Goal: Task Accomplishment & Management: Complete application form

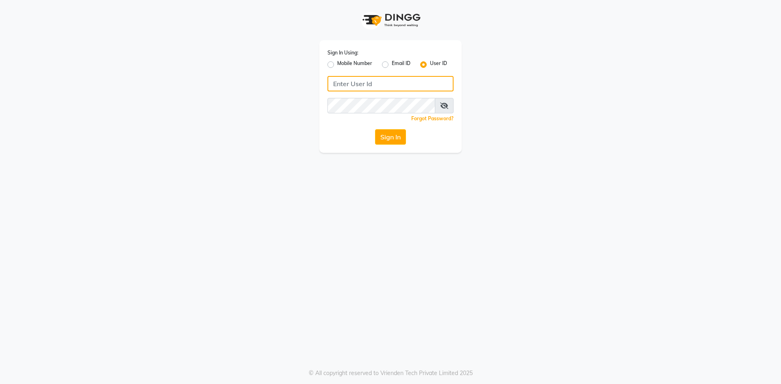
click at [421, 86] on input "Username" at bounding box center [390, 83] width 126 height 15
type input "onespa"
click at [360, 128] on div "Sign In Using: Mobile Number Email ID User ID onespa Remember me Forgot Passwor…" at bounding box center [390, 96] width 142 height 113
click at [389, 145] on div "Sign In Using: Mobile Number Email ID User ID onespa Remember me Forgot Passwor…" at bounding box center [390, 96] width 142 height 113
click at [385, 137] on button "Sign In" at bounding box center [390, 136] width 31 height 15
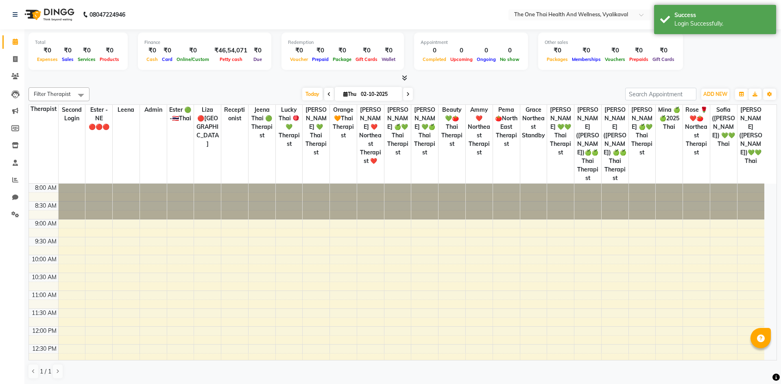
select select "en"
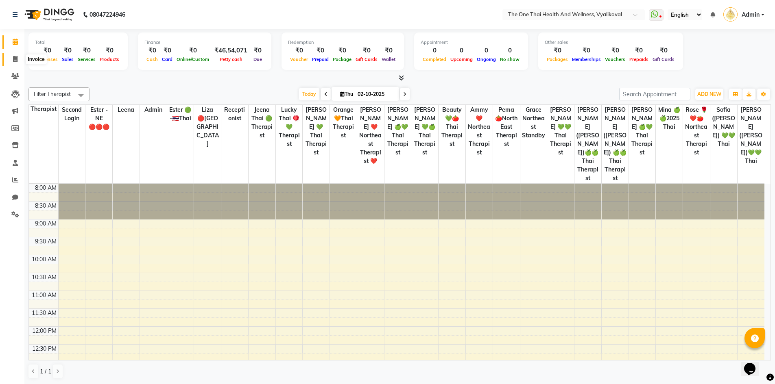
click at [15, 63] on span at bounding box center [15, 59] width 14 height 9
select select "5972"
select select "service"
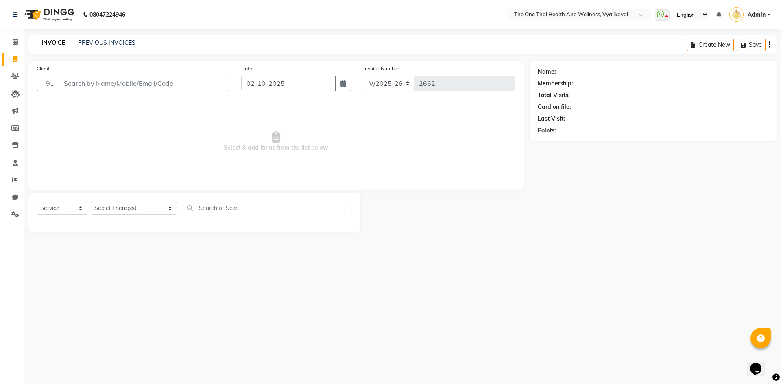
click at [84, 83] on input "Client" at bounding box center [144, 83] width 170 height 15
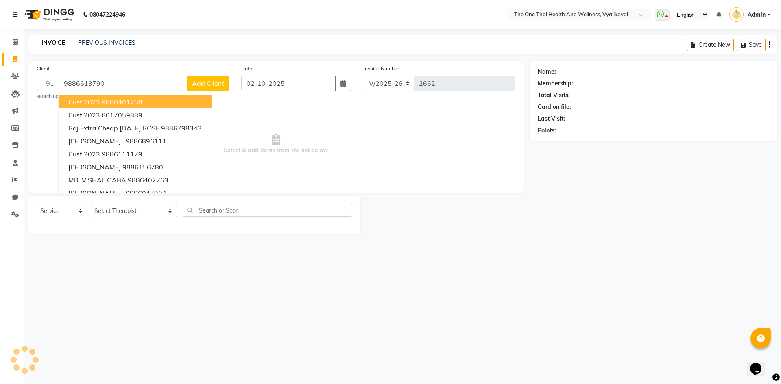
type input "9886613790"
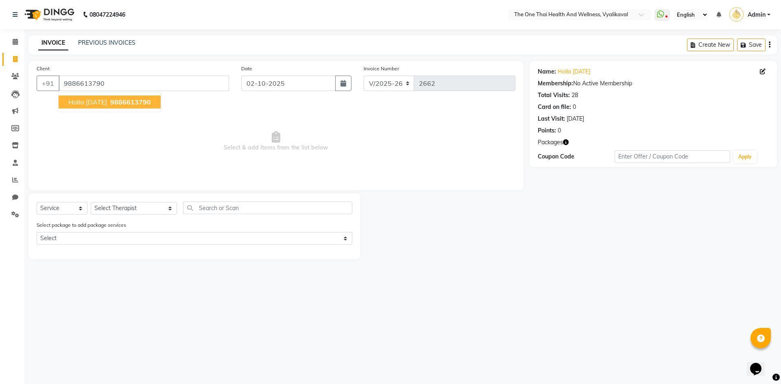
click at [107, 100] on span "Holla 11 may 24" at bounding box center [87, 102] width 39 height 8
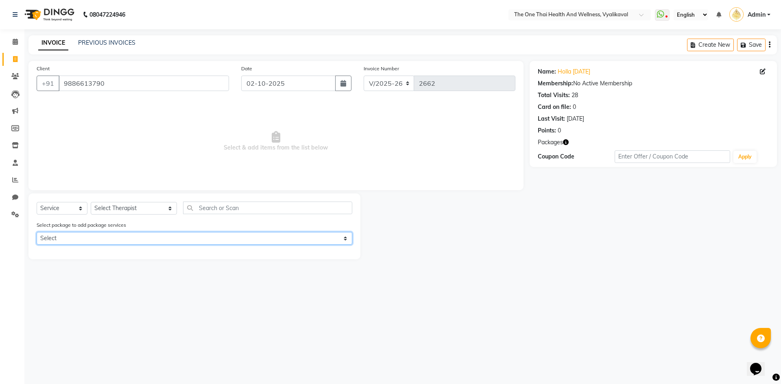
click at [83, 243] on select "Select 10k package 8 hours first 15 days only OFFER" at bounding box center [195, 238] width 316 height 13
select select "1: Object"
click at [37, 232] on select "Select 10k package 8 hours first 15 days only OFFER" at bounding box center [195, 238] width 316 height 13
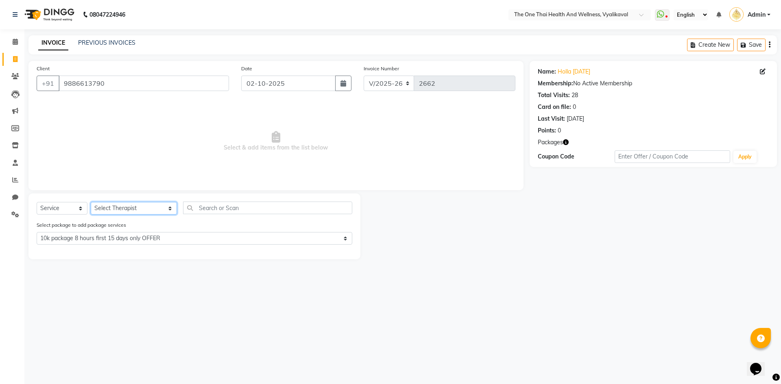
click at [118, 212] on select "Select Therapist Admin Alisha 💚🍏thai therapist Ammy ❤️northeast therapist Beaut…" at bounding box center [134, 208] width 86 height 13
select select "92756"
click at [91, 202] on select "Select Therapist Admin Alisha 💚🍏thai therapist Ammy ❤️northeast therapist Beaut…" at bounding box center [134, 208] width 86 height 13
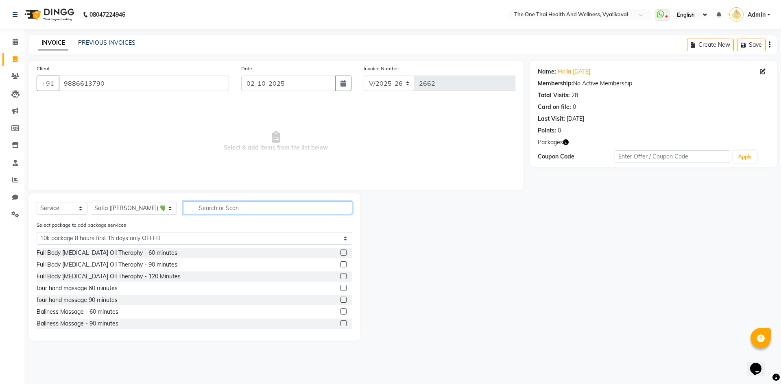
click at [189, 209] on input "text" at bounding box center [267, 208] width 169 height 13
type input "s"
select select "0: undefined"
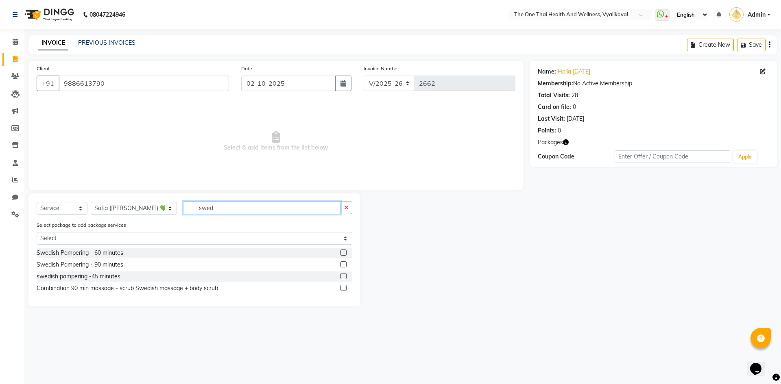
type input "swed"
click at [346, 250] on label at bounding box center [343, 253] width 6 height 6
click at [346, 250] on input "checkbox" at bounding box center [342, 252] width 5 height 5
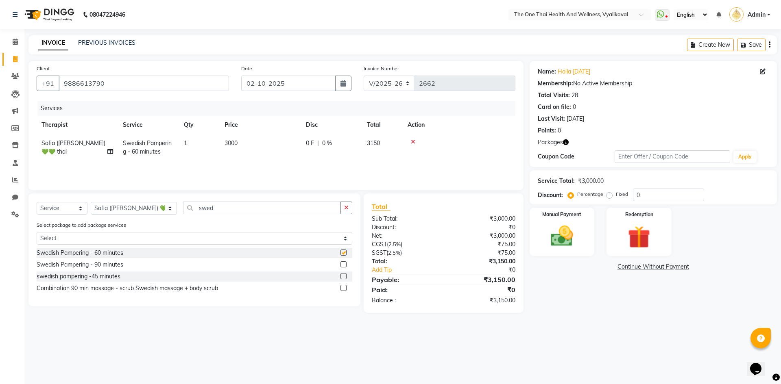
checkbox input "false"
click at [618, 224] on div "Redemption" at bounding box center [638, 232] width 67 height 50
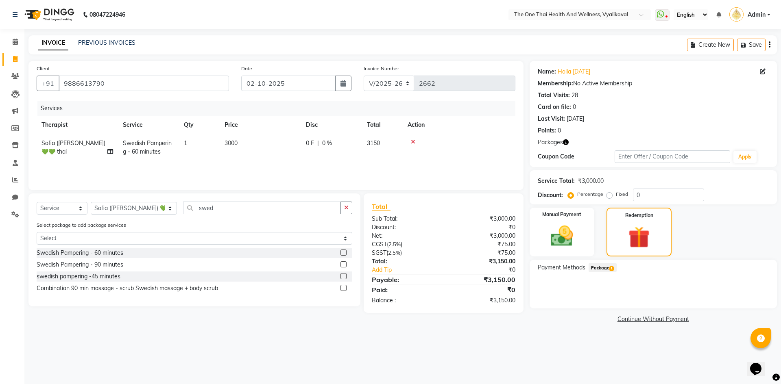
click at [611, 268] on span "1" at bounding box center [611, 268] width 4 height 5
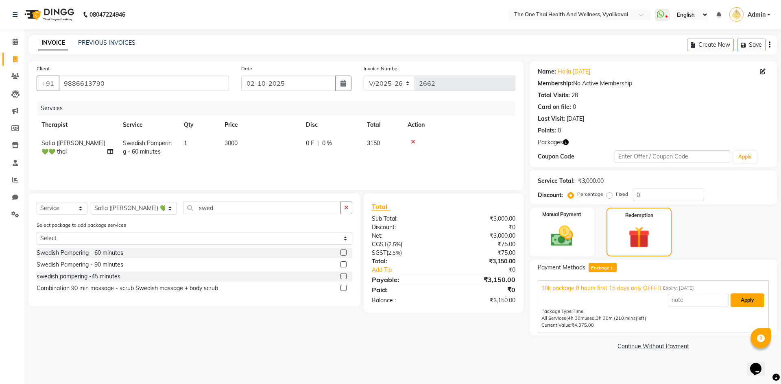
click at [731, 298] on button "Apply" at bounding box center [747, 301] width 34 height 14
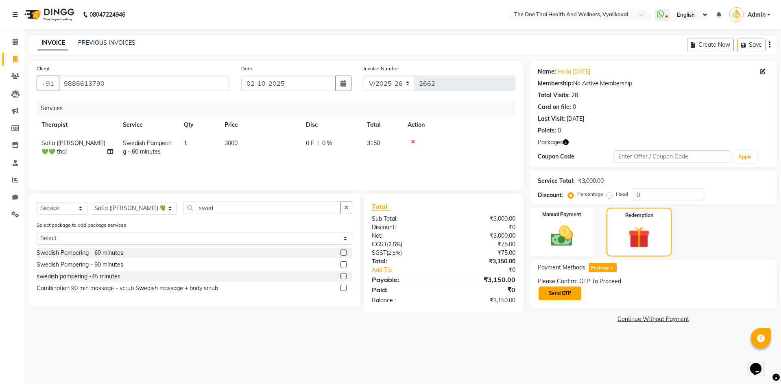
click at [564, 294] on button "Send OTP" at bounding box center [559, 294] width 43 height 14
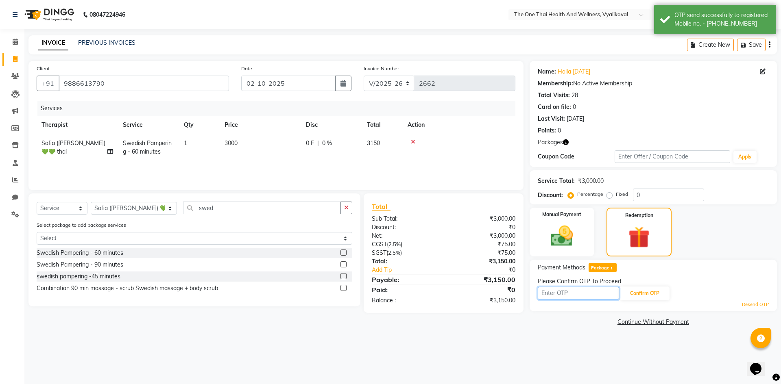
click at [564, 294] on input "text" at bounding box center [578, 293] width 81 height 13
type input "3486"
click at [648, 288] on button "Confirm OTP" at bounding box center [645, 294] width 50 height 14
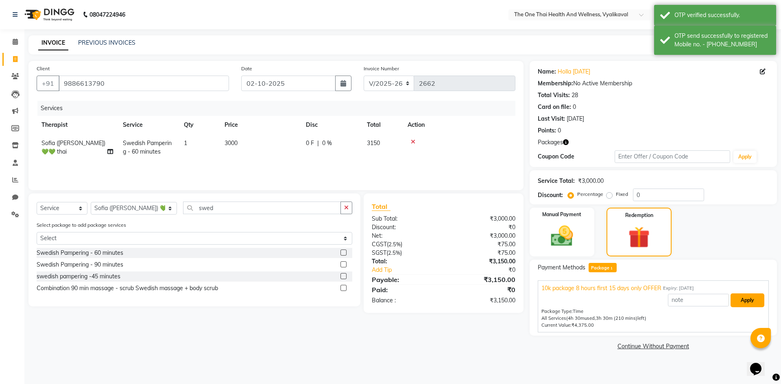
click at [744, 304] on button "Apply" at bounding box center [747, 301] width 34 height 14
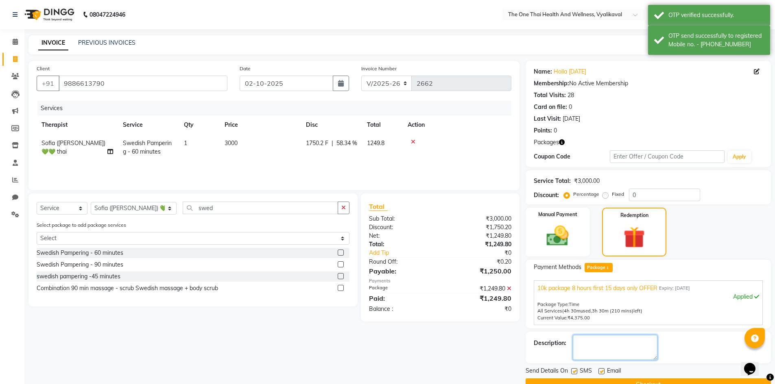
click at [598, 348] on textarea at bounding box center [615, 347] width 85 height 25
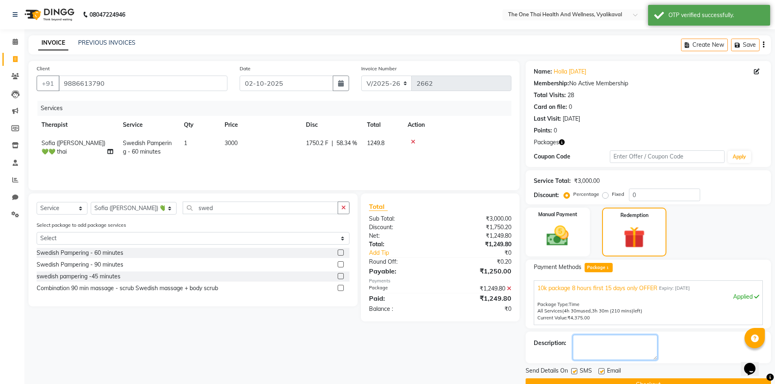
click at [598, 348] on textarea at bounding box center [615, 347] width 85 height 25
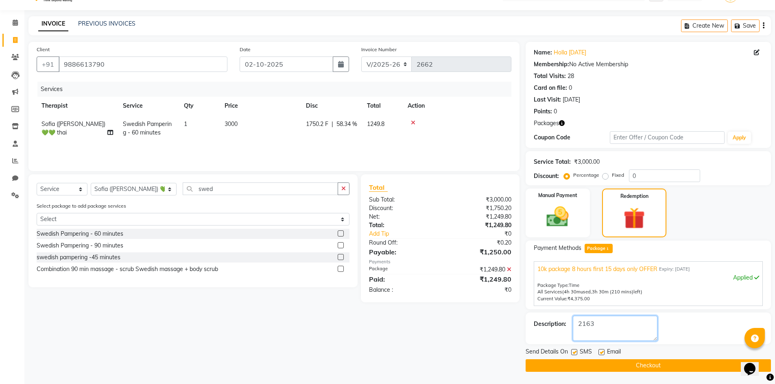
type textarea "2163"
click at [593, 363] on button "Checkout" at bounding box center [647, 365] width 245 height 13
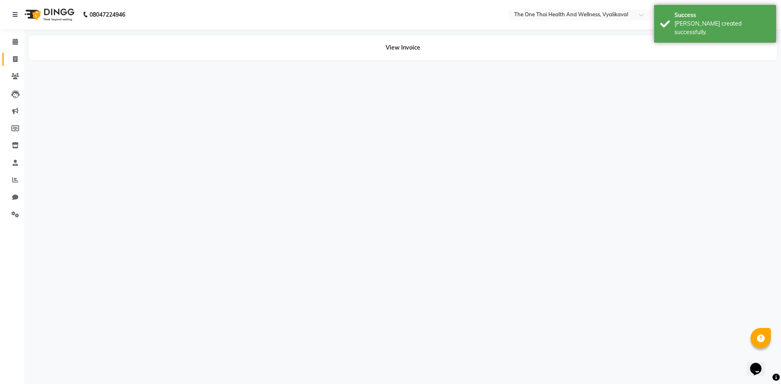
click at [13, 59] on icon at bounding box center [15, 59] width 4 height 6
select select "service"
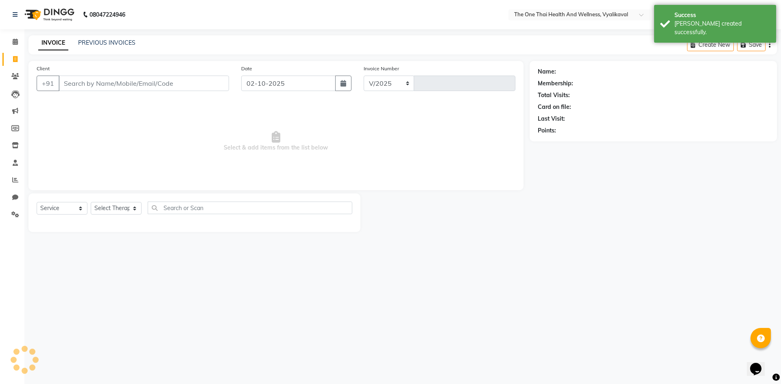
select select "5972"
type input "2663"
click at [63, 80] on input "Client" at bounding box center [144, 83] width 170 height 15
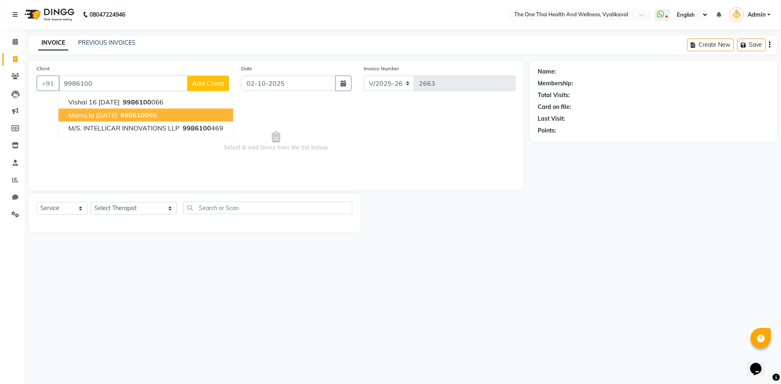
click at [101, 112] on span "manoj ig 6/6/24" at bounding box center [92, 115] width 49 height 8
type input "998610066"
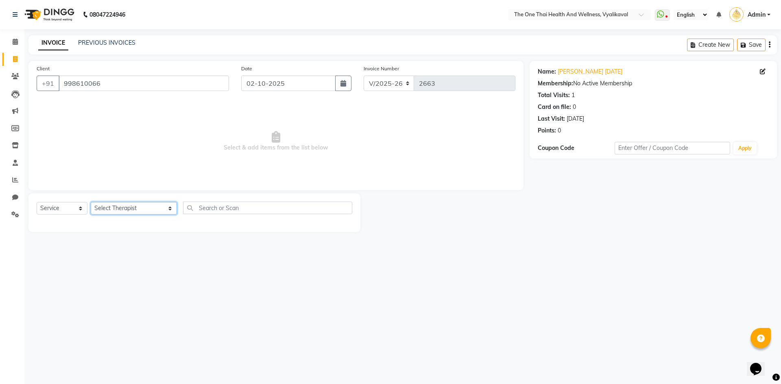
click at [109, 206] on select "Select Therapist Admin Alisha 💚🍏thai therapist Ammy ❤️northeast therapist Beaut…" at bounding box center [134, 208] width 86 height 13
select select "92757"
click at [91, 202] on select "Select Therapist Admin Alisha 💚🍏thai therapist Ammy ❤️northeast therapist Beaut…" at bounding box center [134, 208] width 86 height 13
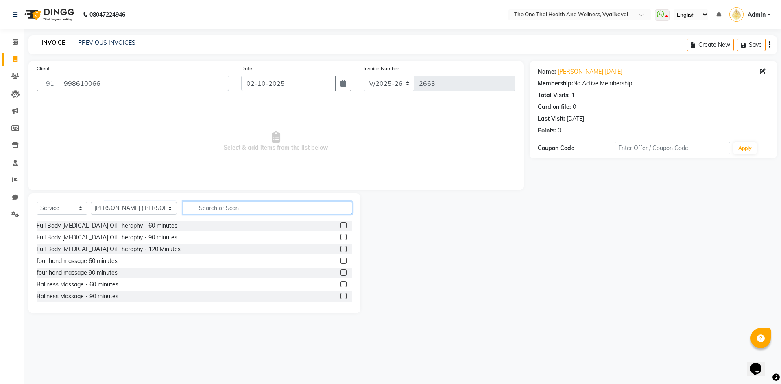
click at [187, 207] on input "text" at bounding box center [267, 208] width 169 height 13
type input "thai"
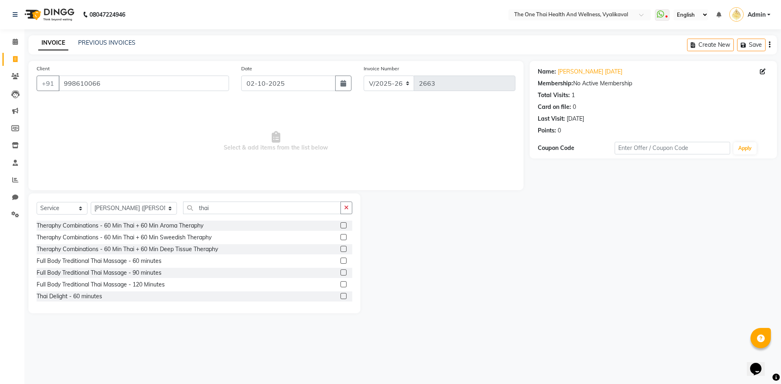
click at [340, 297] on label at bounding box center [343, 296] width 6 height 6
click at [340, 297] on input "checkbox" at bounding box center [342, 296] width 5 height 5
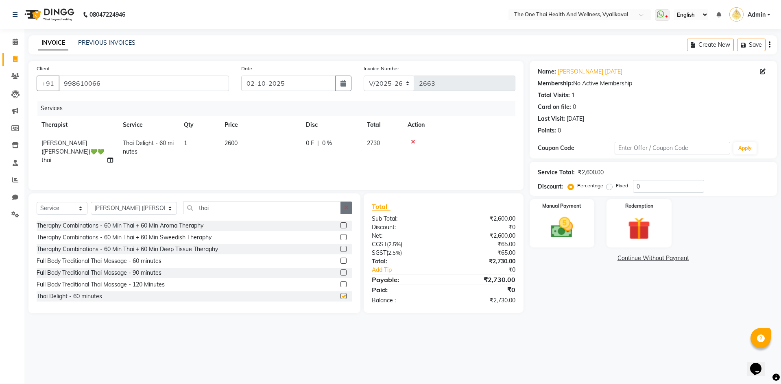
checkbox input "false"
click at [327, 144] on span "0 %" at bounding box center [327, 143] width 10 height 9
select select "92757"
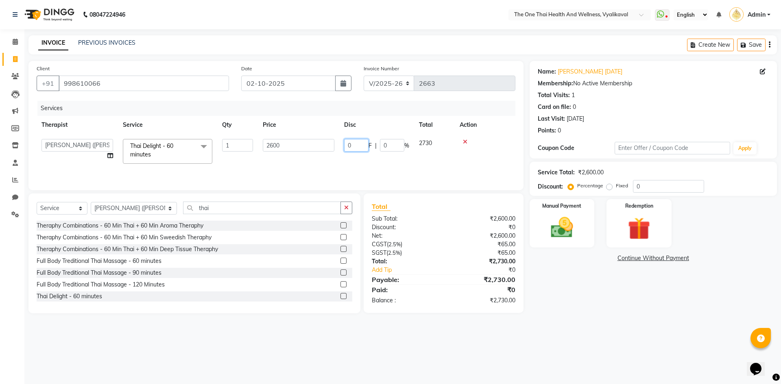
click at [348, 144] on input "0" at bounding box center [356, 145] width 24 height 13
type input "600"
click at [401, 168] on div "Services Therapist Service Qty Price Disc Total Action Admin Alisha 💚🍏thai ther…" at bounding box center [276, 141] width 479 height 81
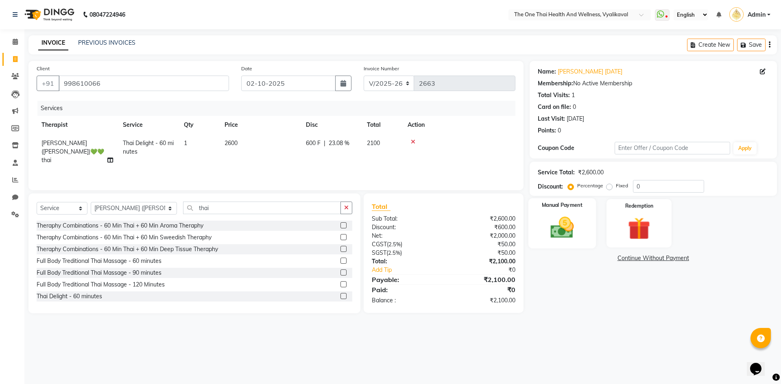
click at [575, 227] on img at bounding box center [562, 227] width 38 height 27
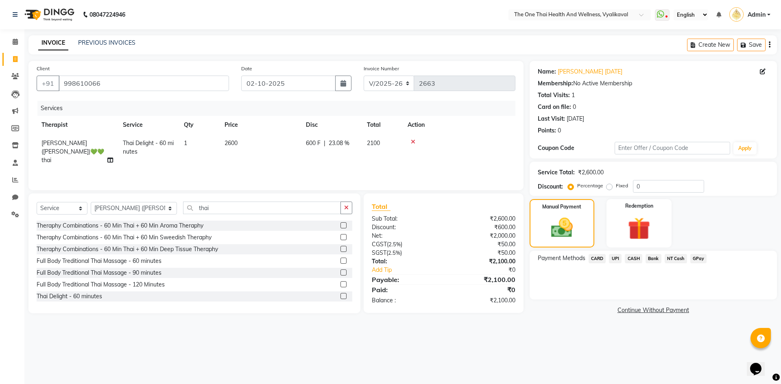
click at [618, 259] on span "UPI" at bounding box center [615, 258] width 13 height 9
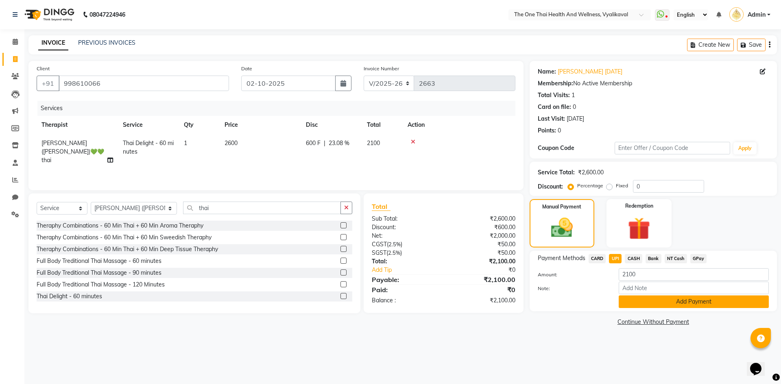
click at [623, 301] on button "Add Payment" at bounding box center [693, 302] width 150 height 13
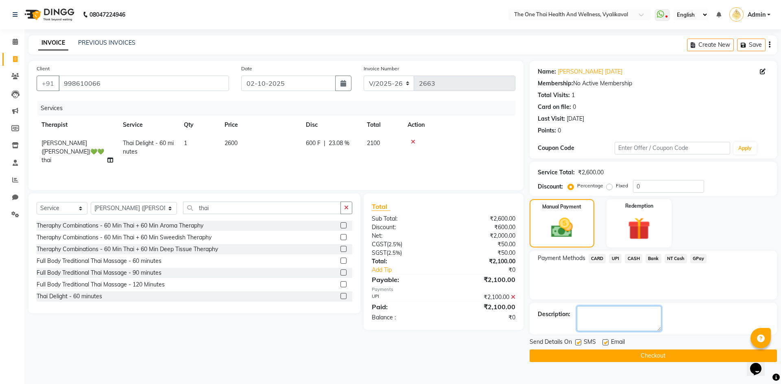
click at [610, 313] on textarea at bounding box center [619, 318] width 85 height 25
type textarea "2164"
click at [601, 353] on button "Checkout" at bounding box center [652, 356] width 247 height 13
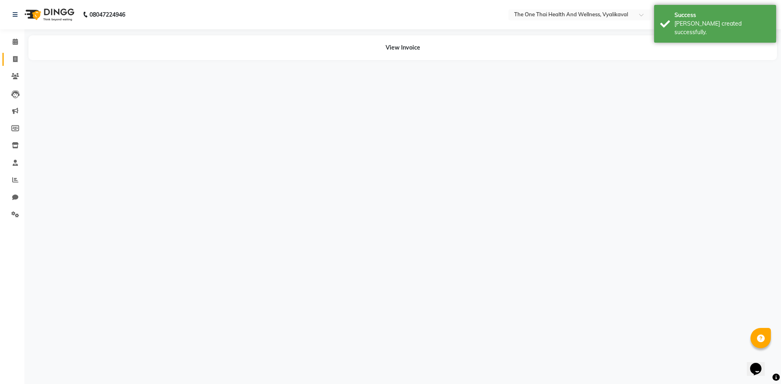
click at [14, 60] on icon at bounding box center [15, 59] width 4 height 6
select select "service"
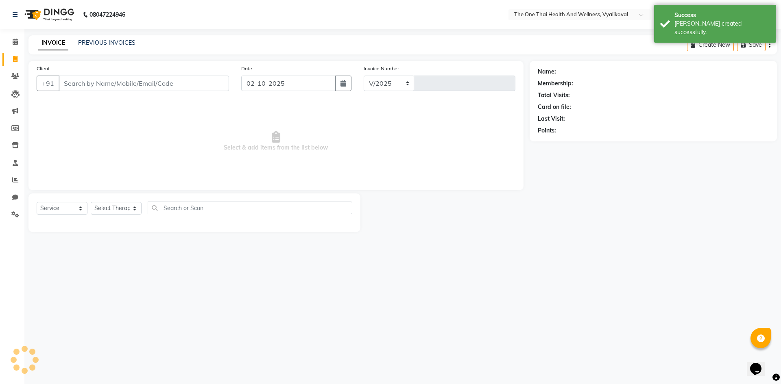
select select "5972"
type input "2664"
click at [76, 86] on input "Client" at bounding box center [144, 83] width 170 height 15
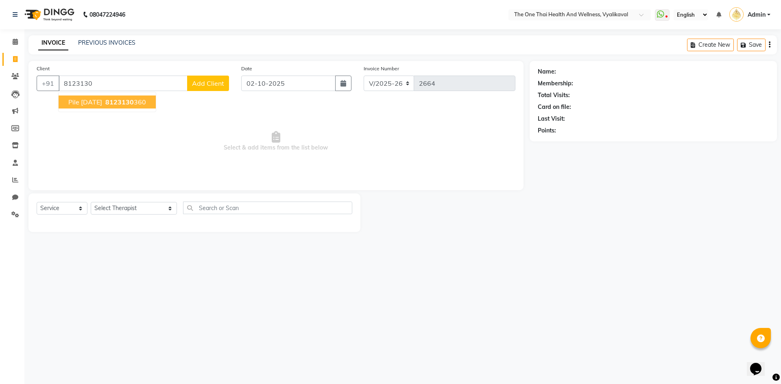
click at [93, 102] on span "pile 7 july 2024" at bounding box center [85, 102] width 34 height 8
type input "8123130360"
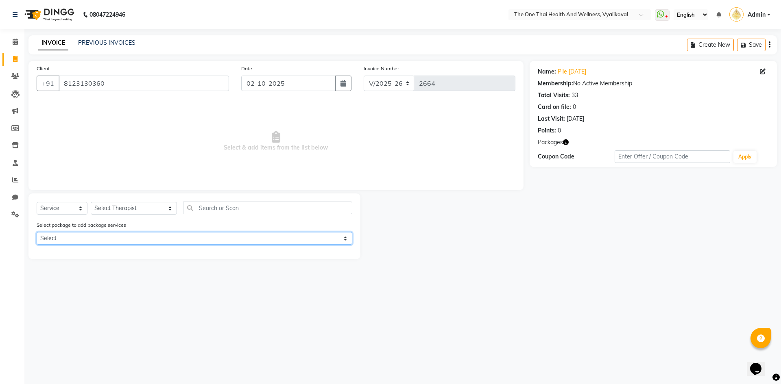
click at [85, 242] on select "Select 10k package 8 hours first 15 days only OFFER" at bounding box center [195, 238] width 316 height 13
select select "1: Object"
click at [37, 232] on select "Select 10k package 8 hours first 15 days only OFFER" at bounding box center [195, 238] width 316 height 13
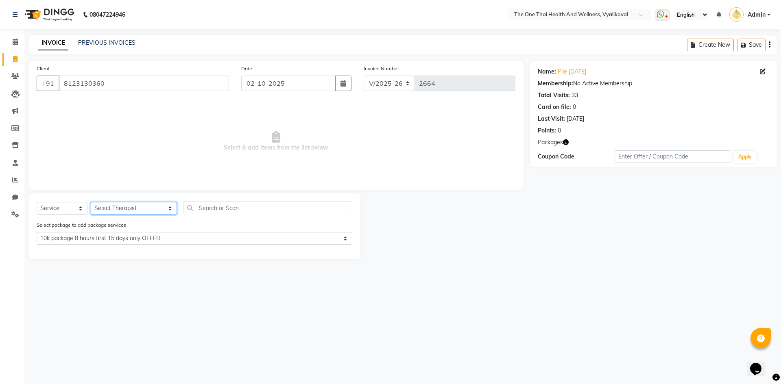
click at [120, 207] on select "Select Therapist Admin Alisha 💚🍏thai therapist Ammy ❤️northeast therapist Beaut…" at bounding box center [134, 208] width 86 height 13
select select "92757"
click at [91, 202] on select "Select Therapist Admin Alisha 💚🍏thai therapist Ammy ❤️northeast therapist Beaut…" at bounding box center [134, 208] width 86 height 13
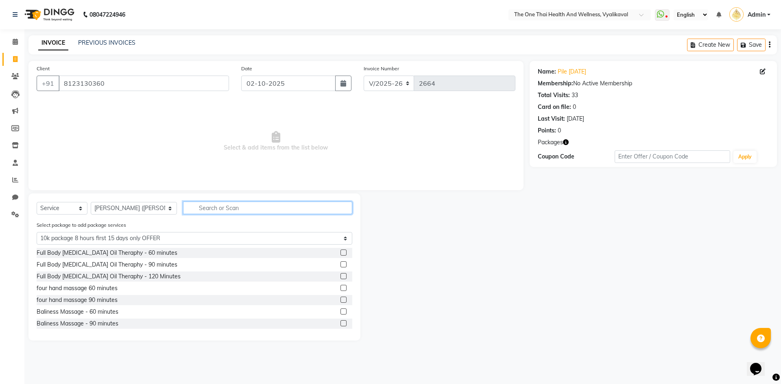
click at [192, 206] on input "text" at bounding box center [267, 208] width 169 height 13
type input "si"
select select "0: undefined"
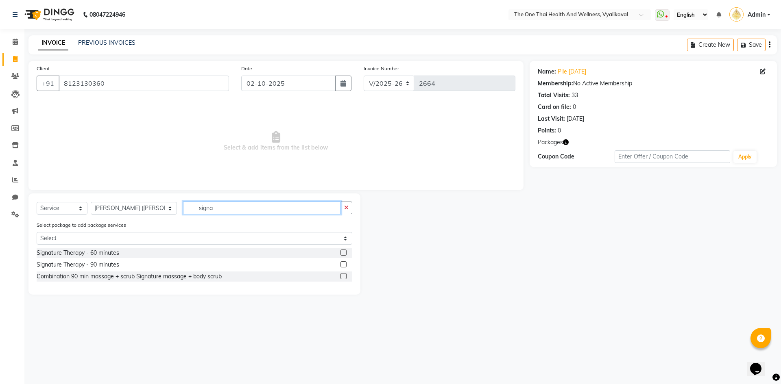
type input "signa"
click at [344, 252] on label at bounding box center [343, 253] width 6 height 6
click at [344, 252] on input "checkbox" at bounding box center [342, 252] width 5 height 5
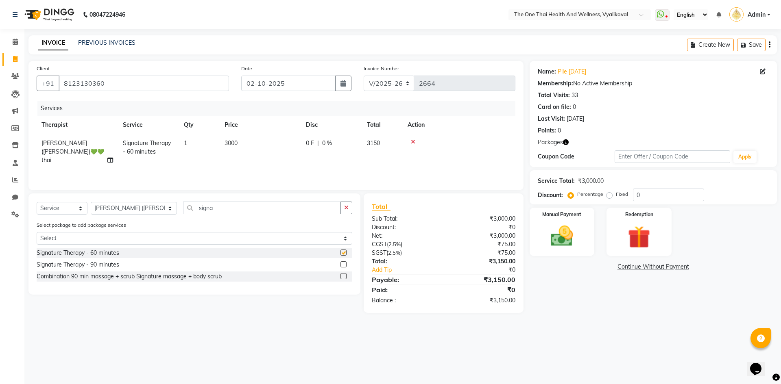
checkbox input "false"
click at [651, 240] on img at bounding box center [639, 237] width 38 height 29
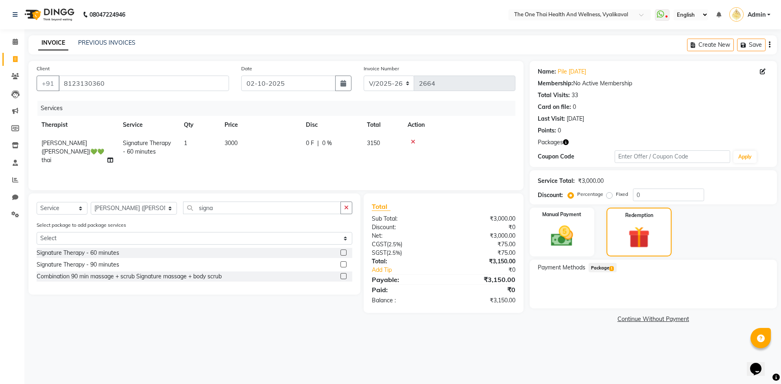
click at [606, 270] on span "Package 1" at bounding box center [602, 267] width 28 height 9
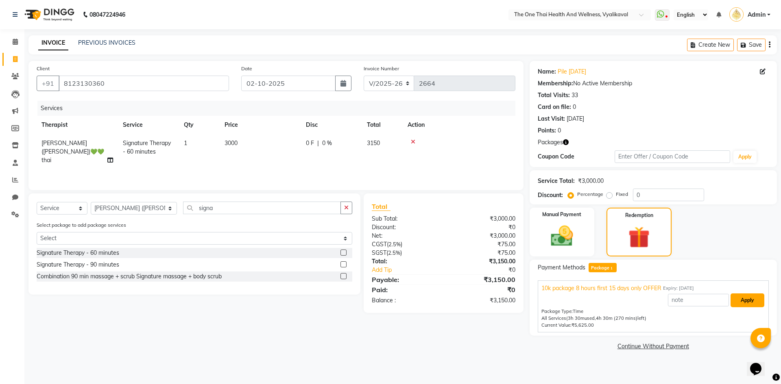
click at [747, 303] on button "Apply" at bounding box center [747, 301] width 34 height 14
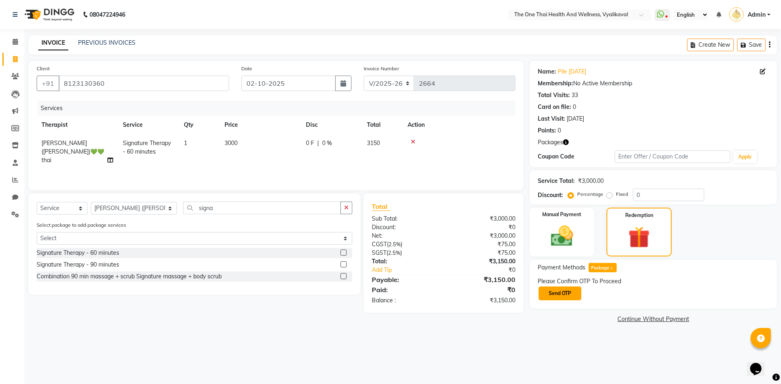
click at [572, 294] on button "Send OTP" at bounding box center [559, 294] width 43 height 14
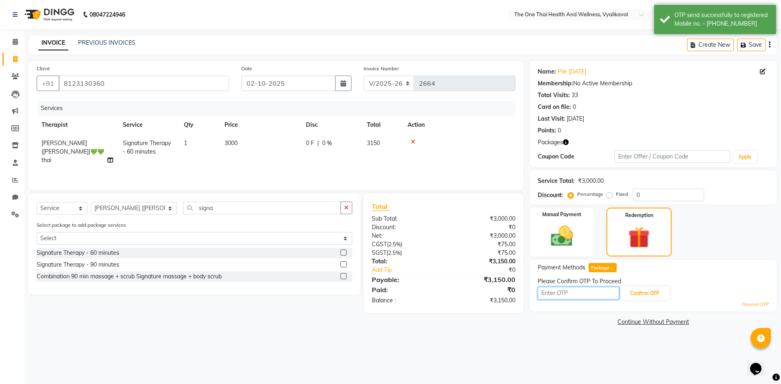
drag, startPoint x: 566, startPoint y: 294, endPoint x: 558, endPoint y: 296, distance: 8.2
click at [558, 296] on input "text" at bounding box center [578, 293] width 81 height 13
type input "7146"
click at [635, 294] on button "Confirm OTP" at bounding box center [645, 294] width 50 height 14
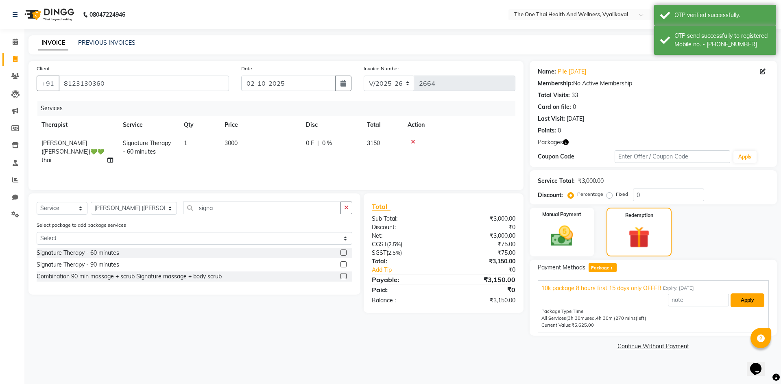
click at [734, 302] on button "Apply" at bounding box center [747, 301] width 34 height 14
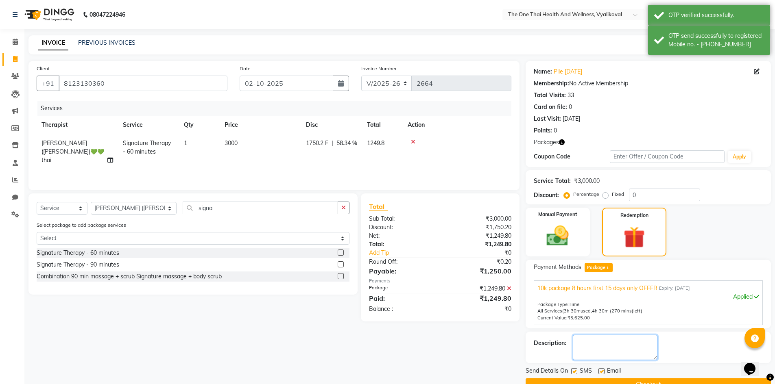
click at [628, 343] on textarea at bounding box center [615, 347] width 85 height 25
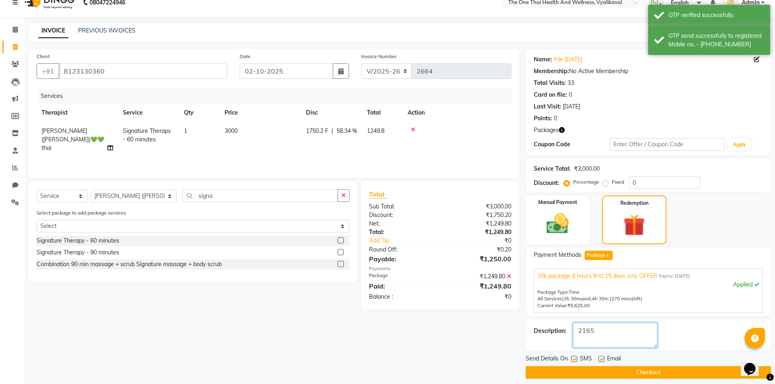
scroll to position [19, 0]
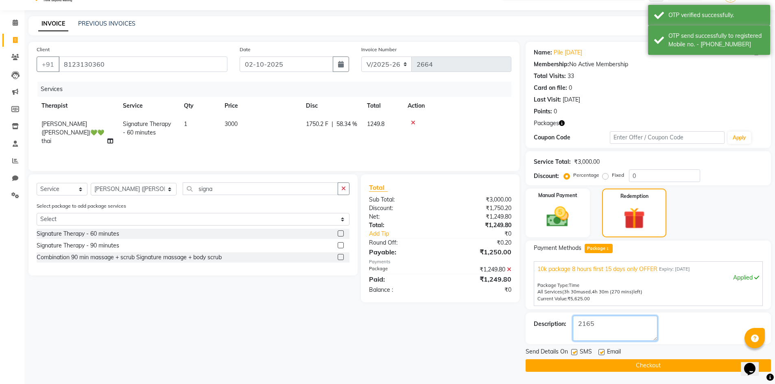
type textarea "2165"
click at [623, 361] on button "Checkout" at bounding box center [647, 365] width 245 height 13
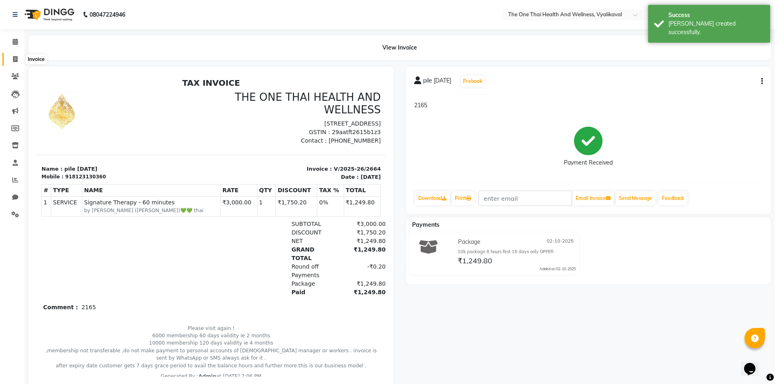
click at [13, 57] on icon at bounding box center [15, 59] width 4 height 6
select select "service"
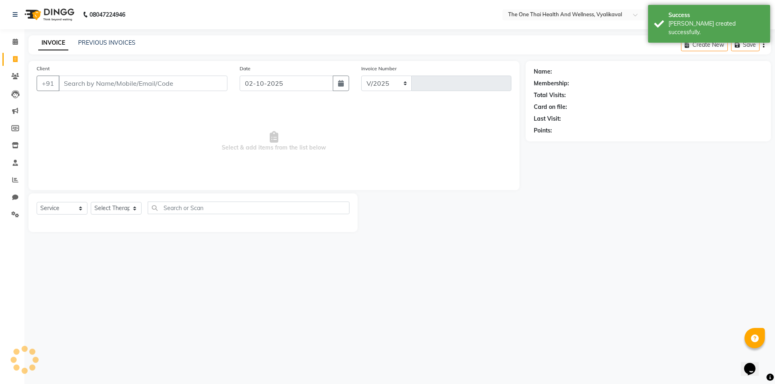
select select "5972"
type input "2665"
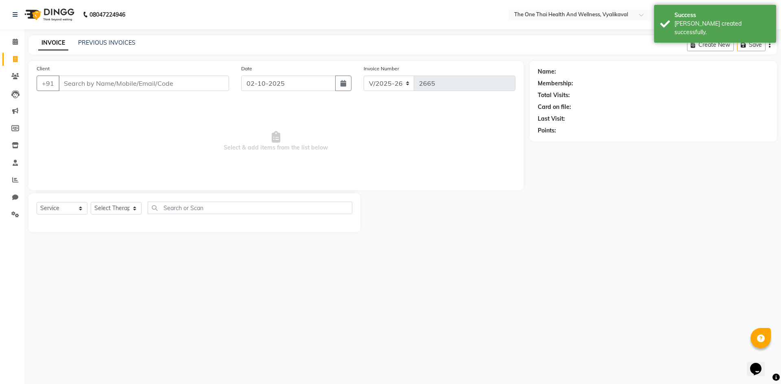
click at [74, 82] on input "Client" at bounding box center [144, 83] width 170 height 15
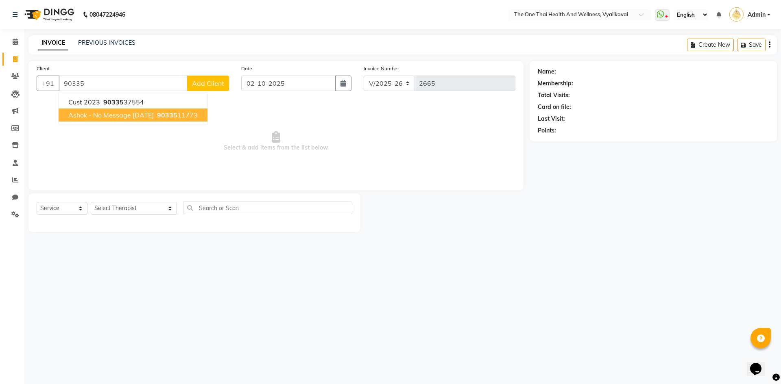
click at [148, 113] on span "ashok - no message 17 july 25" at bounding box center [110, 115] width 85 height 8
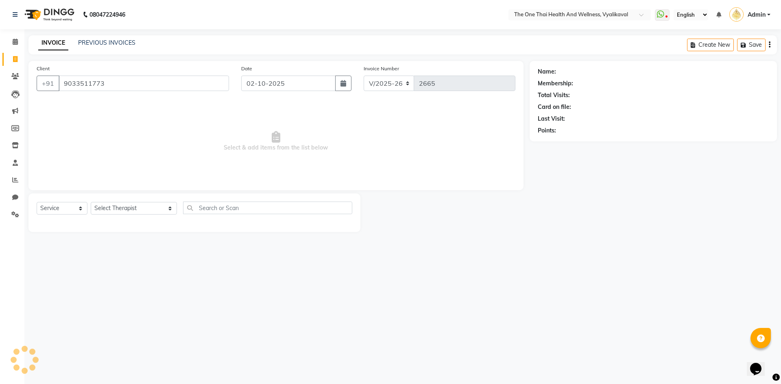
type input "9033511773"
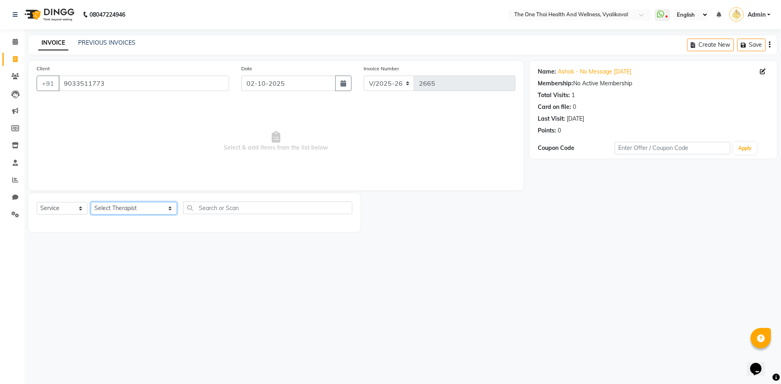
click at [118, 209] on select "Select Therapist Admin Alisha 💚🍏thai therapist Ammy ❤️northeast therapist Beaut…" at bounding box center [134, 208] width 86 height 13
select select "86643"
click at [91, 202] on select "Select Therapist Admin Alisha 💚🍏thai therapist Ammy ❤️northeast therapist Beaut…" at bounding box center [134, 208] width 86 height 13
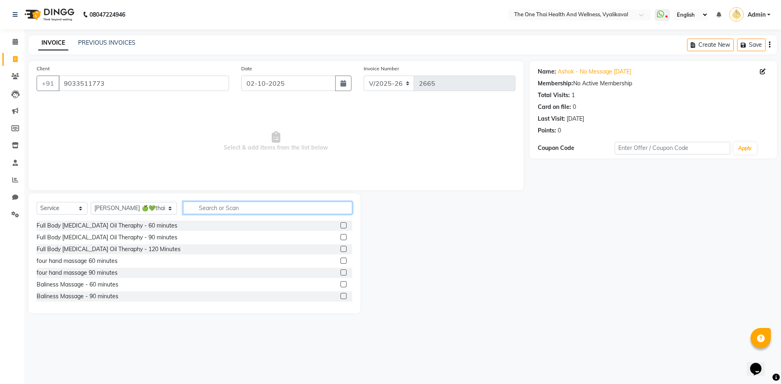
click at [188, 212] on input "text" at bounding box center [267, 208] width 169 height 13
type input "aroma"
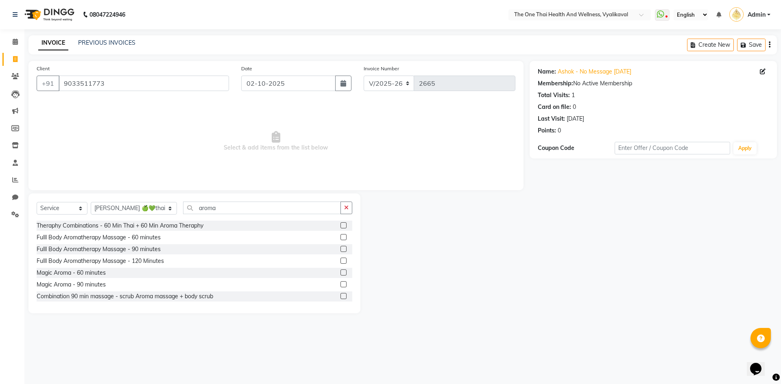
click at [340, 271] on label at bounding box center [343, 273] width 6 height 6
click at [340, 271] on input "checkbox" at bounding box center [342, 272] width 5 height 5
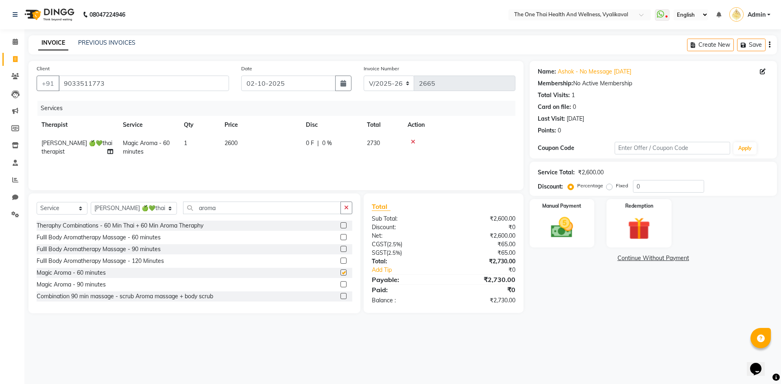
checkbox input "false"
click at [304, 134] on td "0 F | 0 %" at bounding box center [331, 147] width 61 height 27
select select "86643"
click at [315, 140] on input "2600" at bounding box center [299, 145] width 72 height 13
click at [324, 142] on span "0 %" at bounding box center [327, 143] width 10 height 9
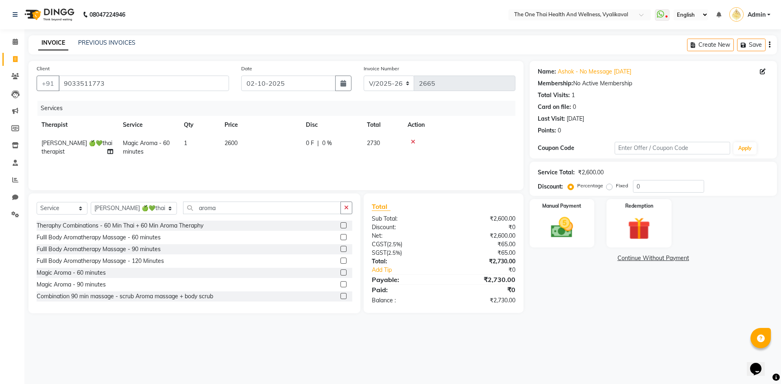
select select "86643"
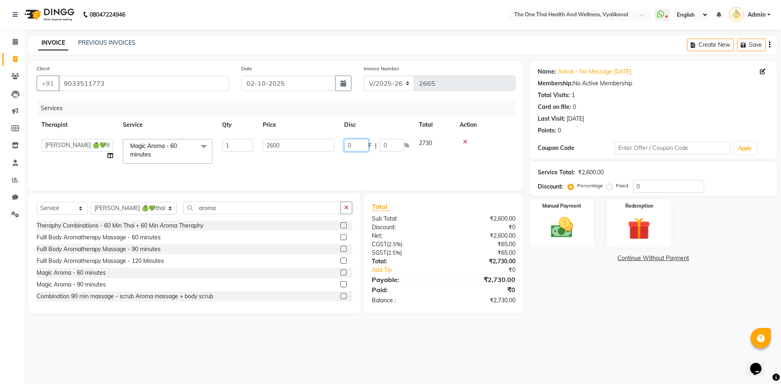
click at [346, 144] on input "0" at bounding box center [356, 145] width 24 height 13
type input "300"
click at [349, 163] on div "Services Therapist Service Qty Price Disc Total Action Admin Alisha 💚🍏thai ther…" at bounding box center [276, 141] width 479 height 81
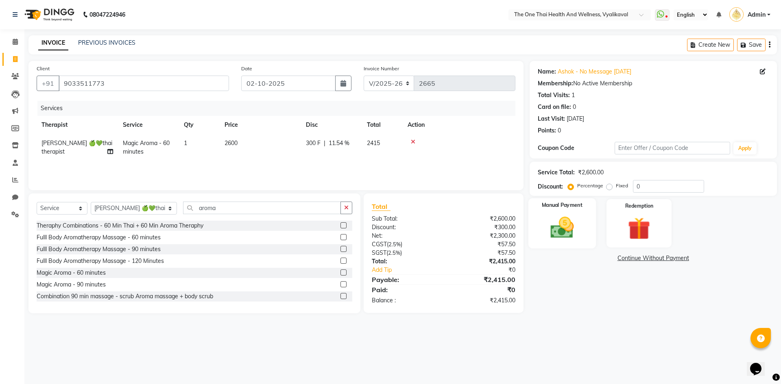
click at [544, 234] on img at bounding box center [562, 227] width 38 height 27
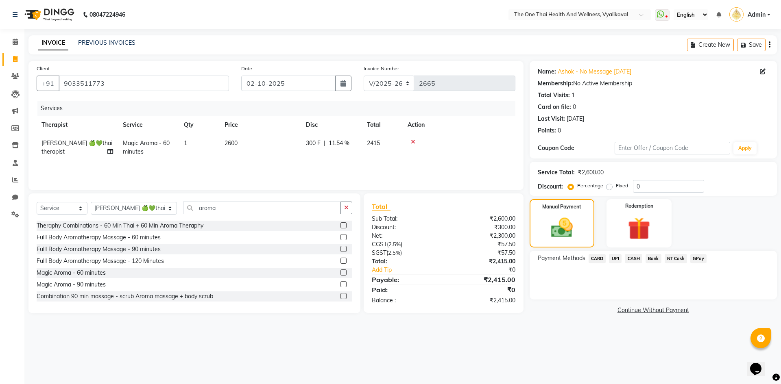
click at [616, 257] on span "UPI" at bounding box center [615, 258] width 13 height 9
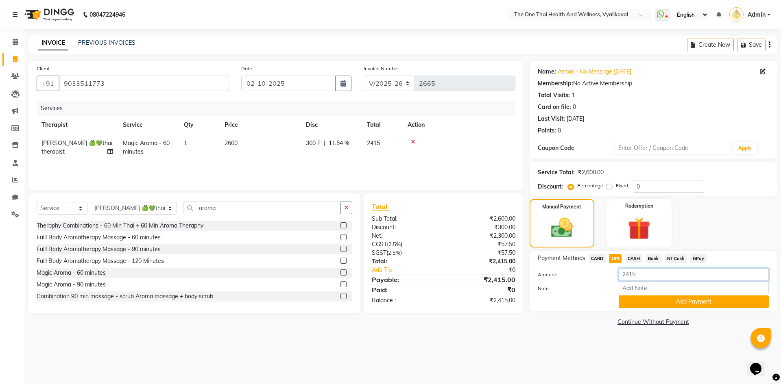
click at [638, 274] on input "2415" at bounding box center [693, 274] width 150 height 13
type input "2"
type input "1300"
click at [636, 307] on button "Add Payment" at bounding box center [693, 302] width 150 height 13
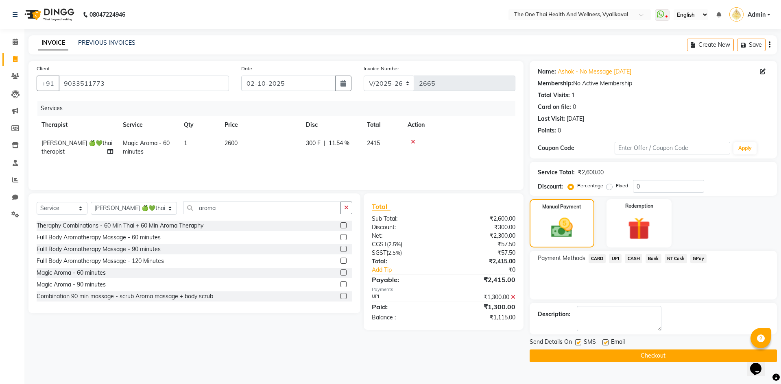
click at [634, 260] on span "CASH" at bounding box center [633, 258] width 17 height 9
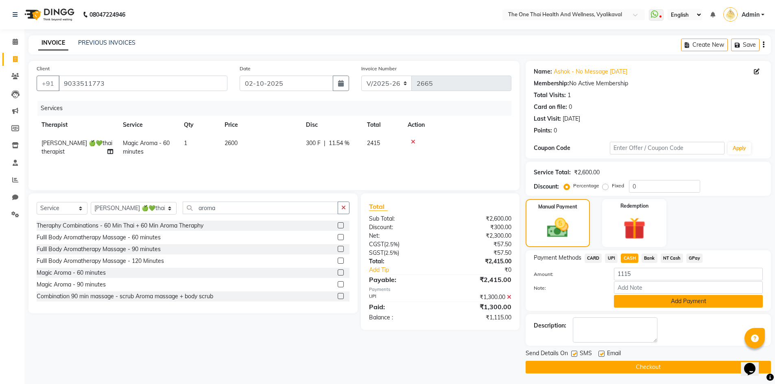
click at [628, 298] on button "Add Payment" at bounding box center [688, 301] width 149 height 13
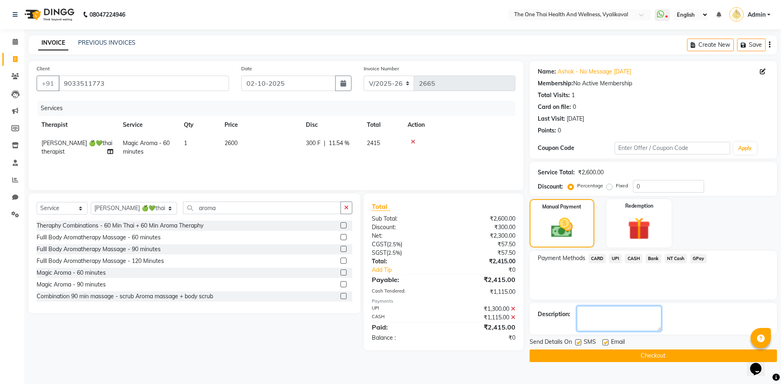
click at [611, 318] on textarea at bounding box center [619, 318] width 85 height 25
type textarea "2166"
click at [603, 351] on button "Checkout" at bounding box center [652, 356] width 247 height 13
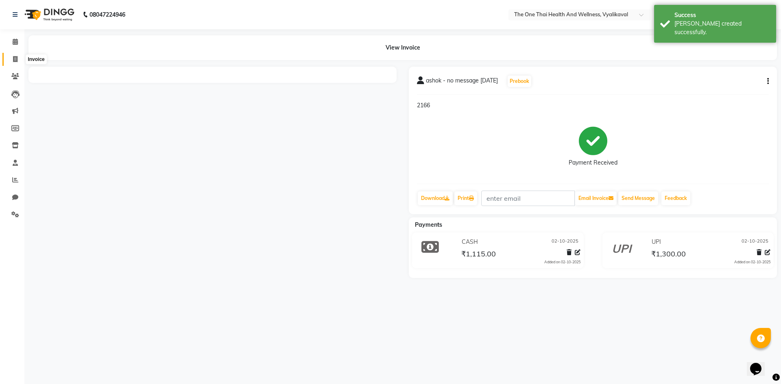
click at [16, 58] on icon at bounding box center [15, 59] width 4 height 6
select select "service"
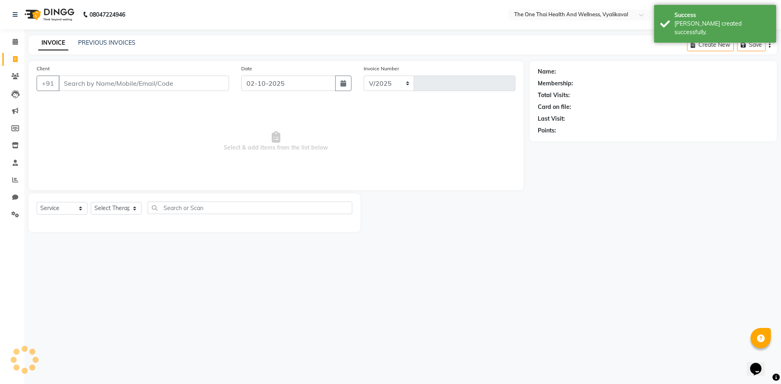
select select "5972"
type input "2666"
click at [68, 80] on input "Client" at bounding box center [144, 83] width 170 height 15
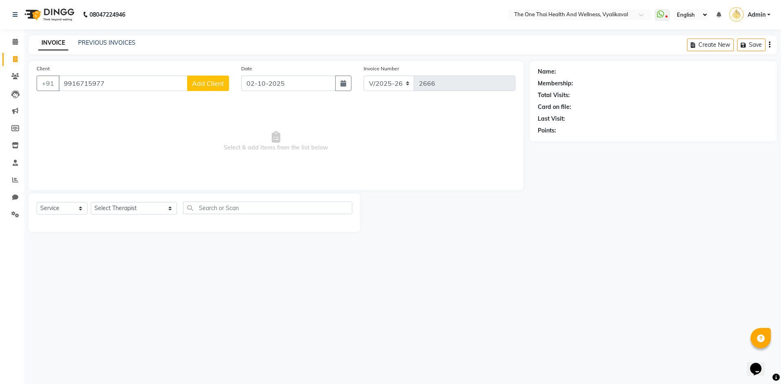
type input "9916715977"
click at [207, 88] on button "Add Client" at bounding box center [208, 83] width 42 height 15
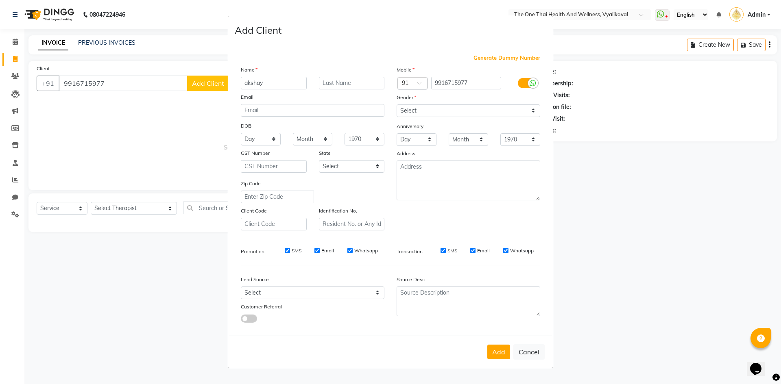
type input "akshay"
type input "2 oct 2025"
click at [425, 108] on select "Select Male Female Other Prefer Not To Say" at bounding box center [468, 110] width 144 height 13
select select "male"
click at [396, 104] on select "Select Male Female Other Prefer Not To Say" at bounding box center [468, 110] width 144 height 13
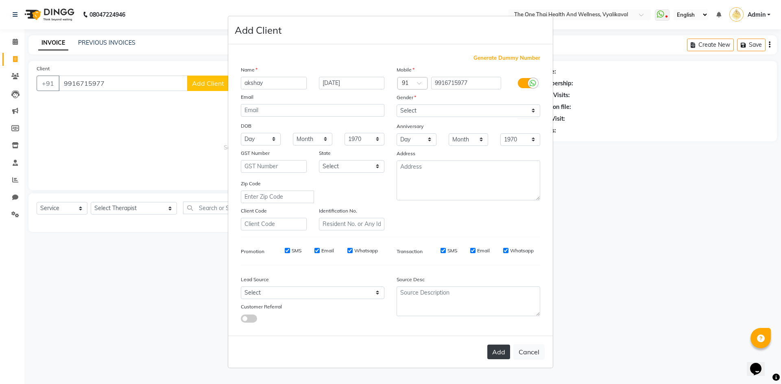
click at [493, 354] on button "Add" at bounding box center [498, 352] width 23 height 15
select select
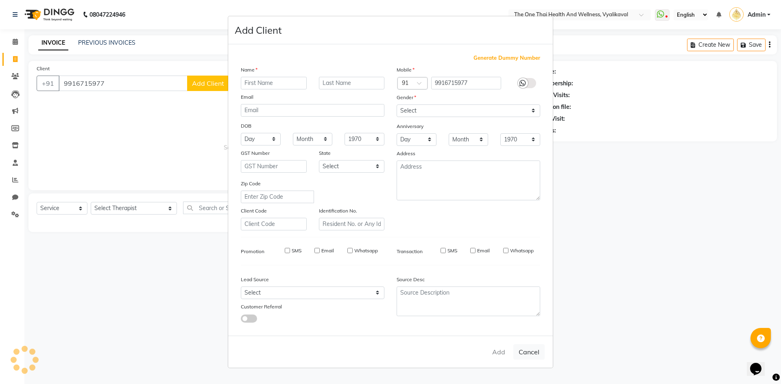
select select
checkbox input "false"
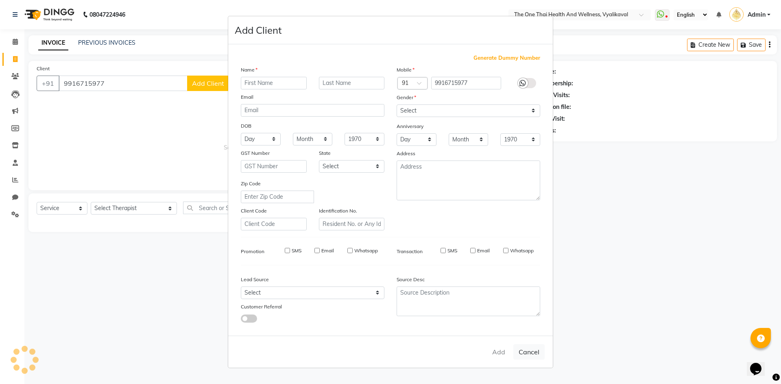
checkbox input "false"
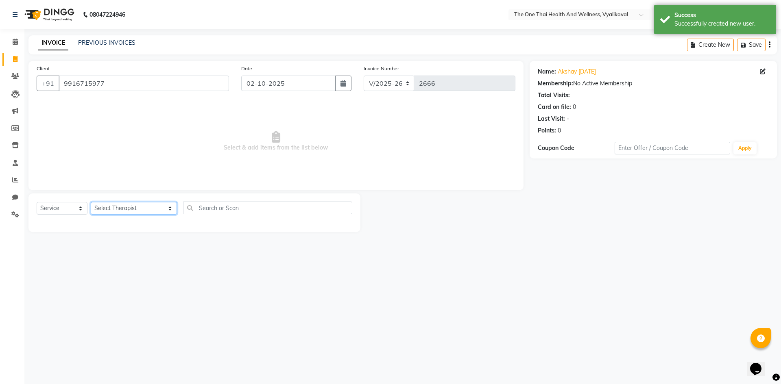
click at [118, 207] on select "Select Therapist Admin Alisha 💚🍏thai therapist Ammy ❤️northeast therapist Beaut…" at bounding box center [134, 208] width 86 height 13
select select "83204"
click at [91, 202] on select "Select Therapist Admin Alisha 💚🍏thai therapist Ammy ❤️northeast therapist Beaut…" at bounding box center [134, 208] width 86 height 13
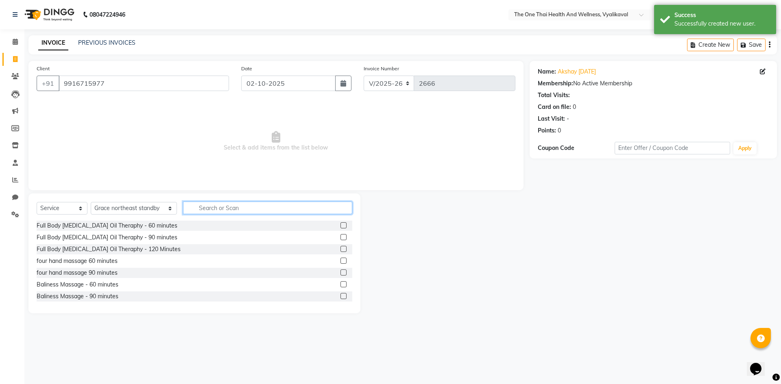
click at [187, 212] on input "text" at bounding box center [267, 208] width 169 height 13
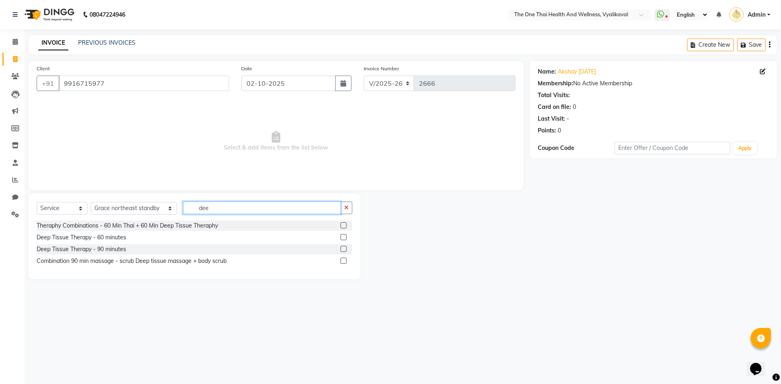
type input "dee"
click at [343, 248] on label at bounding box center [343, 249] width 6 height 6
click at [343, 248] on input "checkbox" at bounding box center [342, 249] width 5 height 5
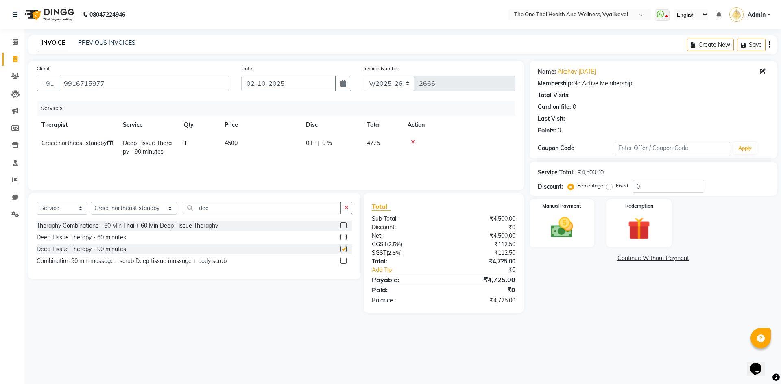
checkbox input "false"
click at [302, 142] on td "0 F | 0 %" at bounding box center [331, 147] width 61 height 27
select select "83204"
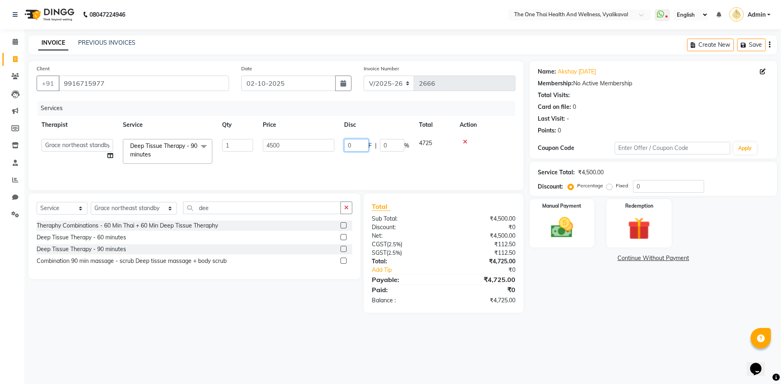
click at [349, 146] on input "0" at bounding box center [356, 145] width 24 height 13
type input "300"
click at [367, 166] on div "Services Therapist Service Qty Price Disc Total Action Admin Alisha 💚🍏thai ther…" at bounding box center [276, 141] width 479 height 81
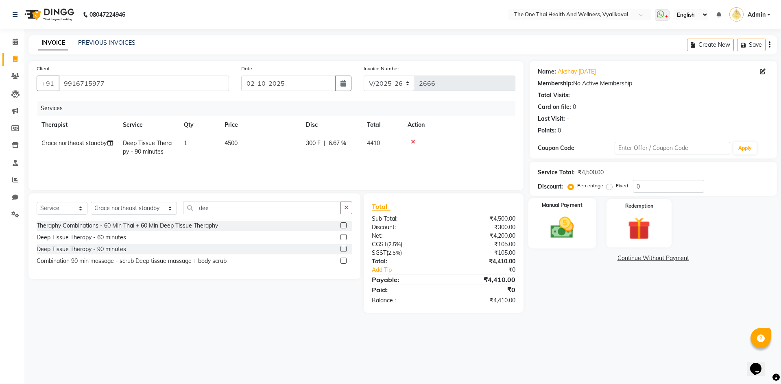
click at [553, 225] on img at bounding box center [562, 227] width 38 height 27
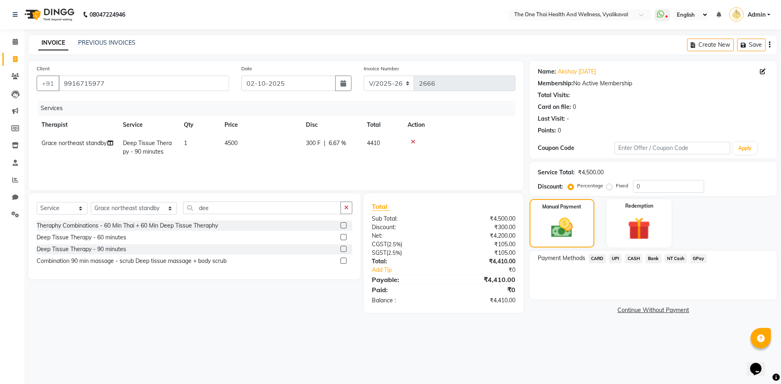
click at [630, 260] on span "CASH" at bounding box center [633, 258] width 17 height 9
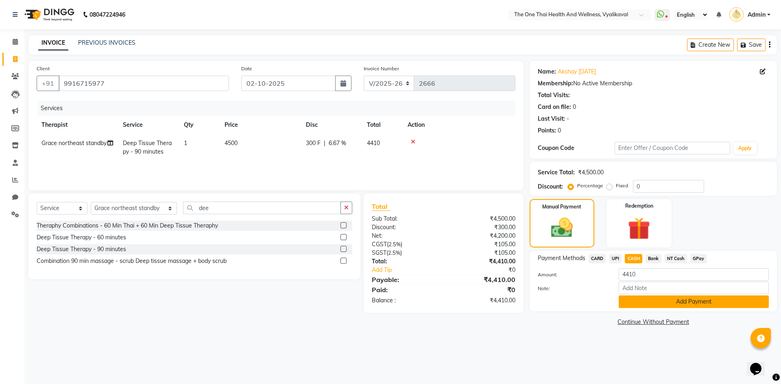
click at [639, 304] on button "Add Payment" at bounding box center [693, 302] width 150 height 13
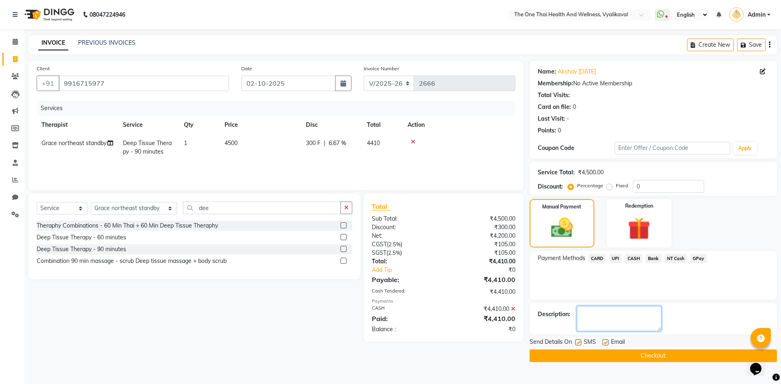
click at [623, 317] on textarea at bounding box center [619, 318] width 85 height 25
type textarea "2167"
click at [614, 361] on button "Checkout" at bounding box center [652, 356] width 247 height 13
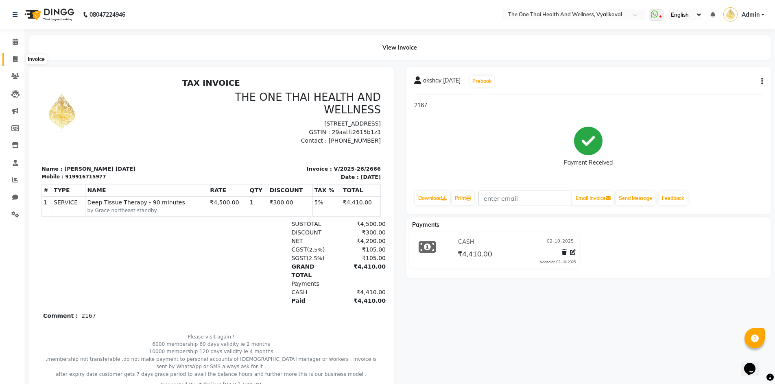
click at [17, 57] on icon at bounding box center [15, 59] width 4 height 6
select select "service"
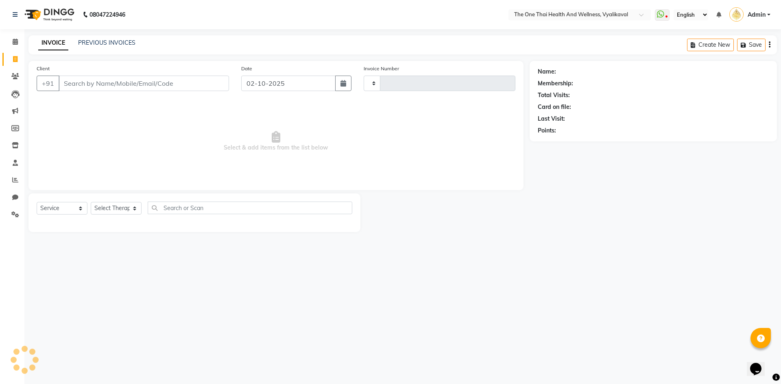
click at [68, 78] on input "Client" at bounding box center [144, 83] width 170 height 15
type input "2667"
select select "5972"
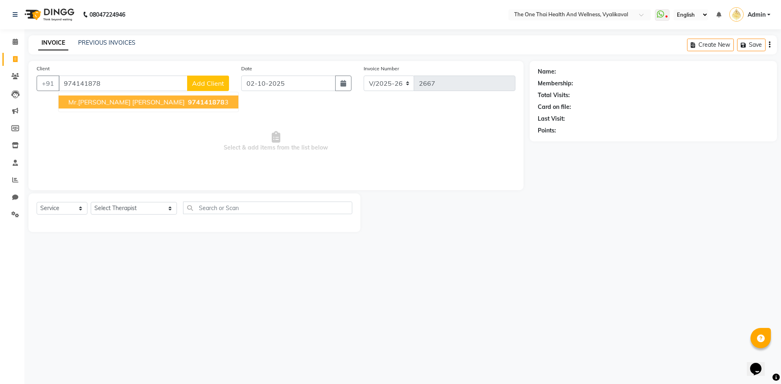
click at [97, 102] on span "Mr.Yogesh Yogesh" at bounding box center [126, 102] width 116 height 8
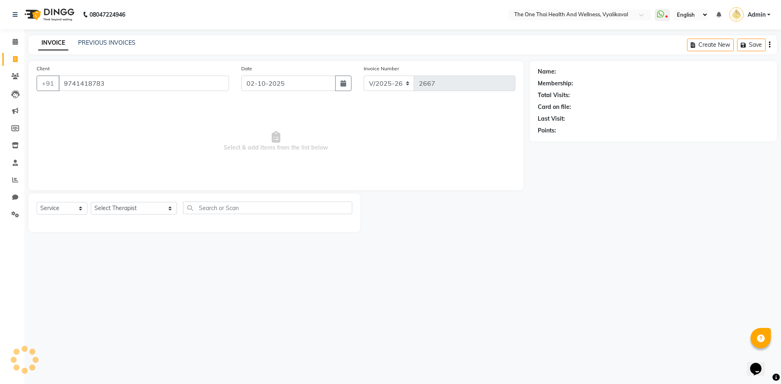
type input "9741418783"
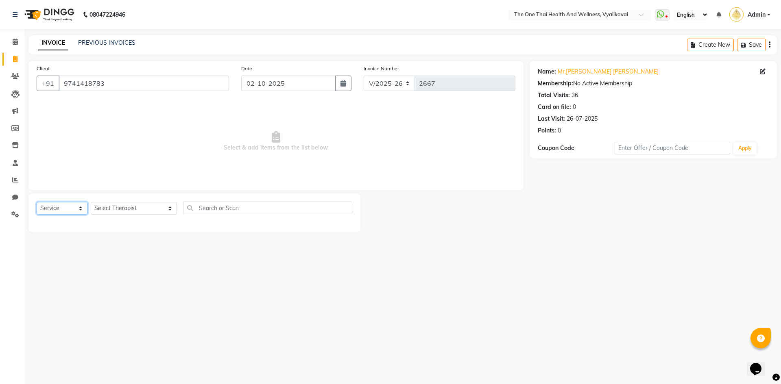
click at [61, 206] on select "Select Service Product Membership Package Voucher Prepaid Gift Card" at bounding box center [62, 208] width 51 height 13
select select "package"
click at [37, 202] on select "Select Service Product Membership Package Voucher Prepaid Gift Card" at bounding box center [62, 208] width 51 height 13
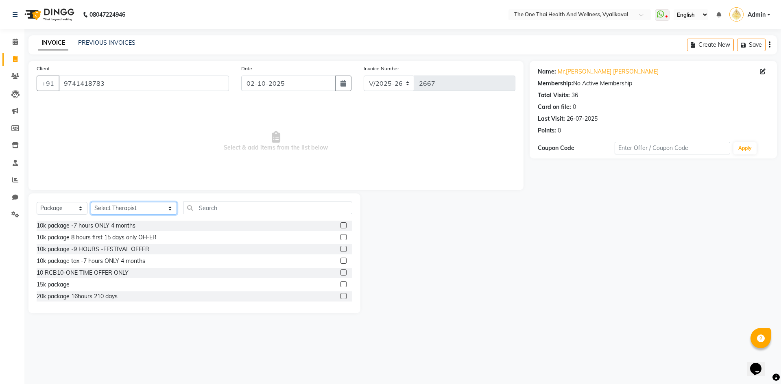
click at [117, 210] on select "Select Therapist Admin Alisha 💚🍏thai therapist Ammy ❤️northeast therapist Beaut…" at bounding box center [134, 208] width 86 height 13
select select "46939"
click at [91, 202] on select "Select Therapist Admin Alisha 💚🍏thai therapist Ammy ❤️northeast therapist Beaut…" at bounding box center [134, 208] width 86 height 13
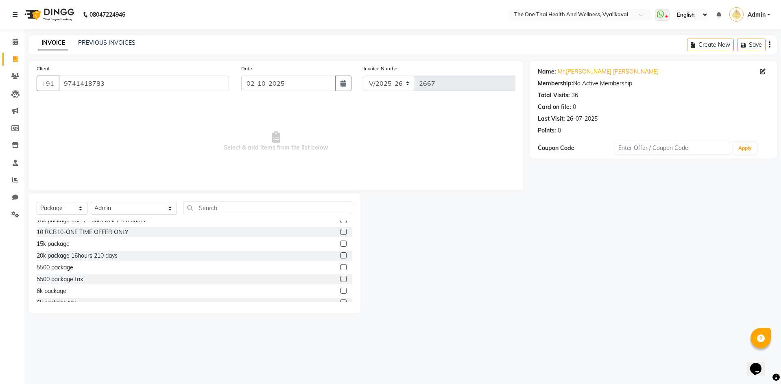
click at [340, 292] on label at bounding box center [343, 291] width 6 height 6
click at [340, 292] on input "checkbox" at bounding box center [342, 291] width 5 height 5
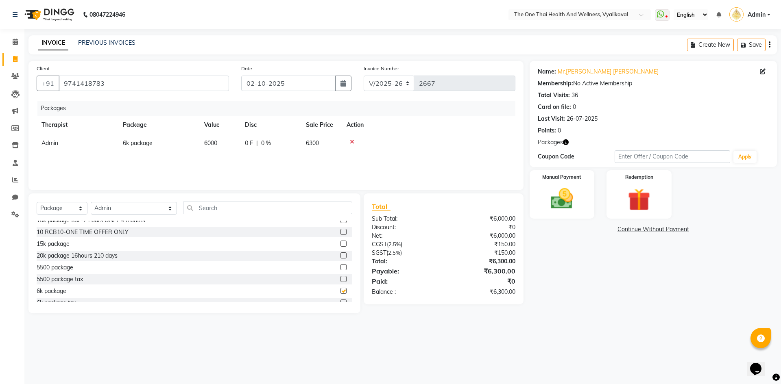
checkbox input "false"
click at [549, 206] on img at bounding box center [562, 198] width 38 height 27
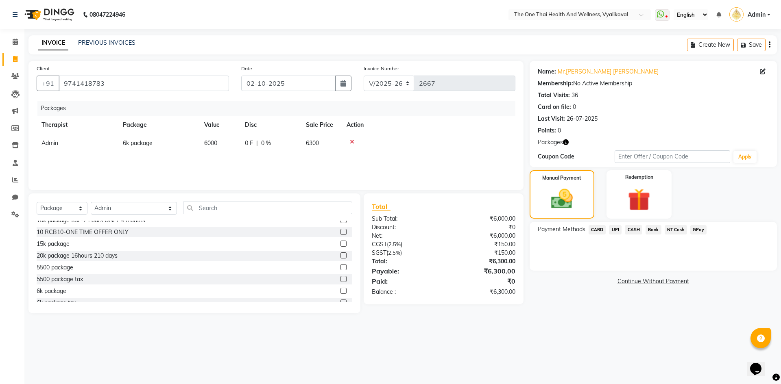
click at [597, 230] on span "CARD" at bounding box center [596, 229] width 17 height 9
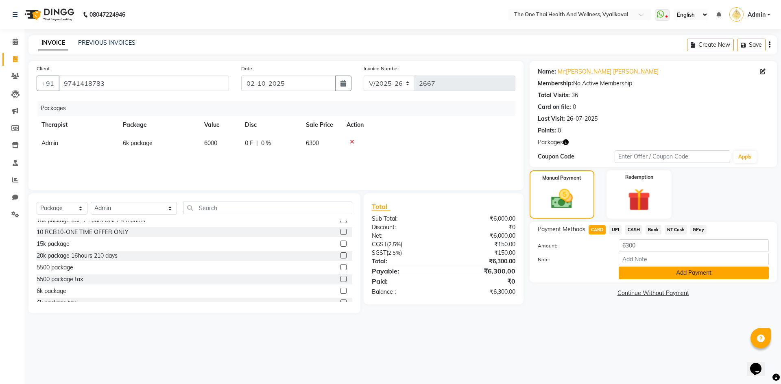
click at [641, 271] on button "Add Payment" at bounding box center [693, 273] width 150 height 13
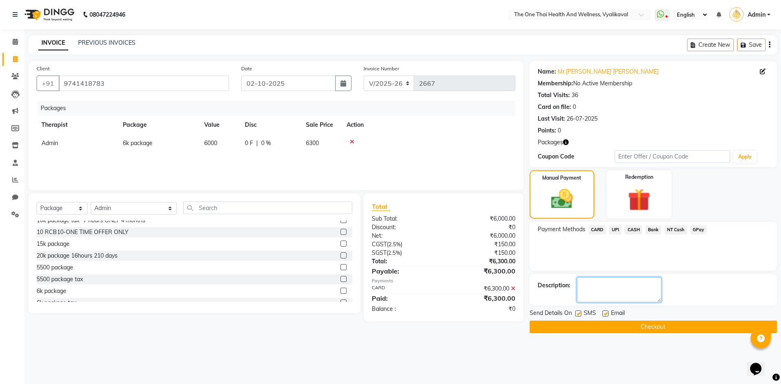
click at [617, 290] on textarea at bounding box center [619, 289] width 85 height 25
type textarea "2168"
click at [62, 203] on select "Select Service Product Membership Package Voucher Prepaid Gift Card" at bounding box center [62, 208] width 51 height 13
select select "service"
click at [37, 202] on select "Select Service Product Membership Package Voucher Prepaid Gift Card" at bounding box center [62, 208] width 51 height 13
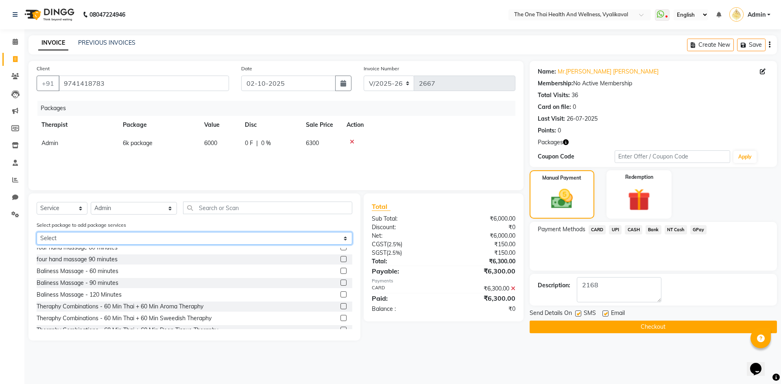
click at [84, 236] on select "Select 6k package" at bounding box center [195, 238] width 316 height 13
select select "1: Object"
click at [37, 232] on select "Select 6k package" at bounding box center [195, 238] width 316 height 13
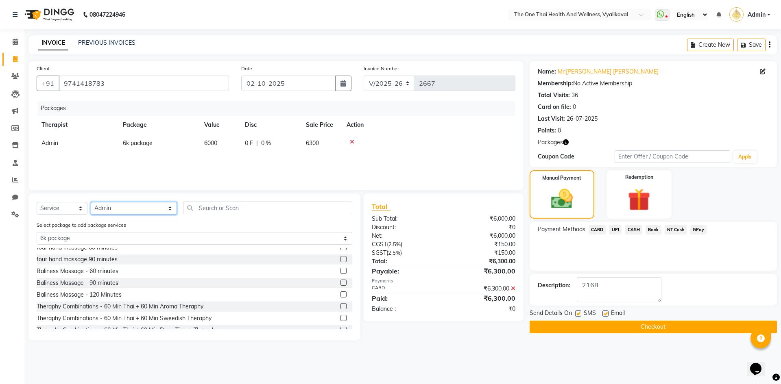
click at [108, 208] on select "Select Therapist Admin Alisha 💚🍏thai therapist Ammy ❤️northeast therapist Beaut…" at bounding box center [134, 208] width 86 height 13
select select "58596"
click at [91, 202] on select "Select Therapist Admin Alisha 💚🍏thai therapist Ammy ❤️northeast therapist Beaut…" at bounding box center [134, 208] width 86 height 13
click at [205, 208] on input "text" at bounding box center [267, 208] width 169 height 13
type input "d"
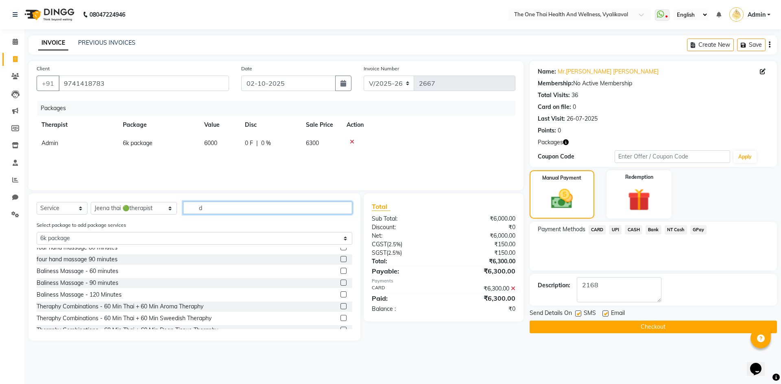
select select "0: undefined"
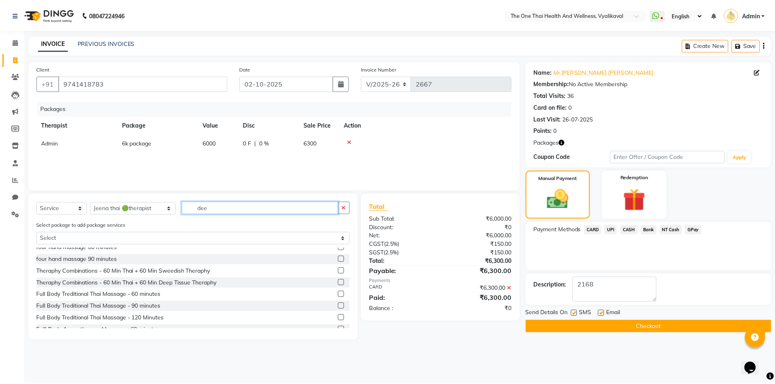
scroll to position [0, 0]
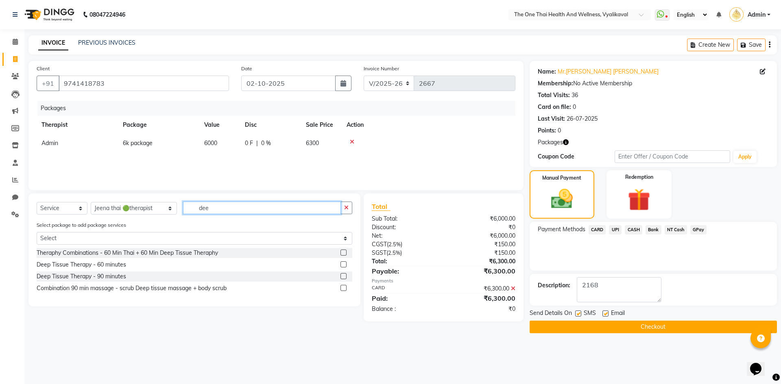
type input "dee"
click at [344, 265] on label at bounding box center [343, 264] width 6 height 6
click at [344, 265] on input "checkbox" at bounding box center [342, 264] width 5 height 5
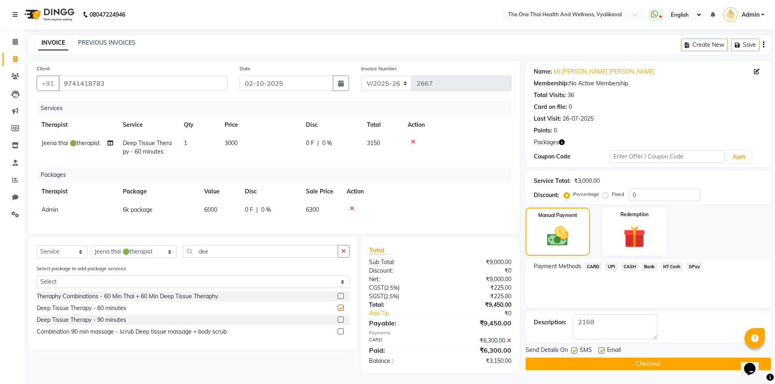
checkbox input "false"
click at [636, 233] on img at bounding box center [633, 237] width 37 height 29
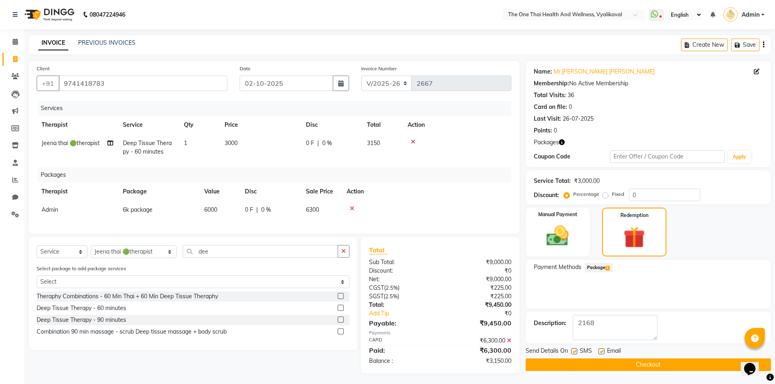
click at [603, 266] on span "Package 1" at bounding box center [598, 267] width 28 height 9
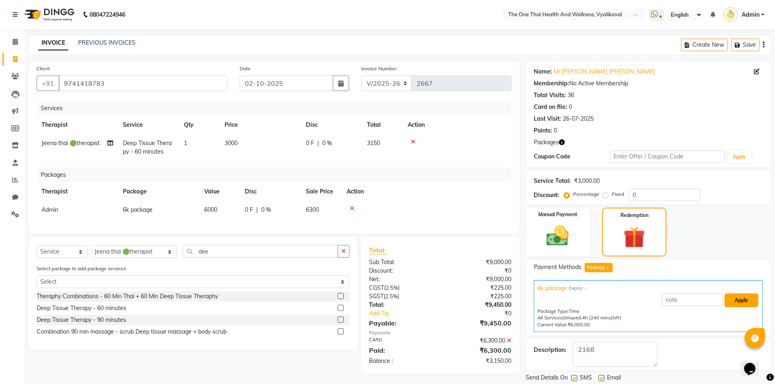
click at [732, 295] on button "Apply" at bounding box center [741, 301] width 34 height 14
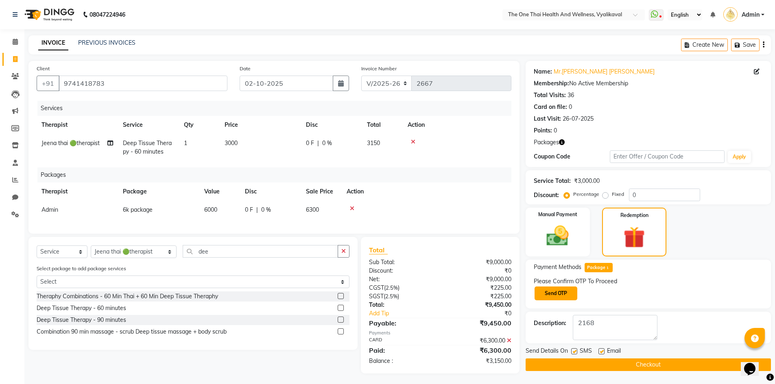
click at [572, 297] on button "Send OTP" at bounding box center [555, 294] width 43 height 14
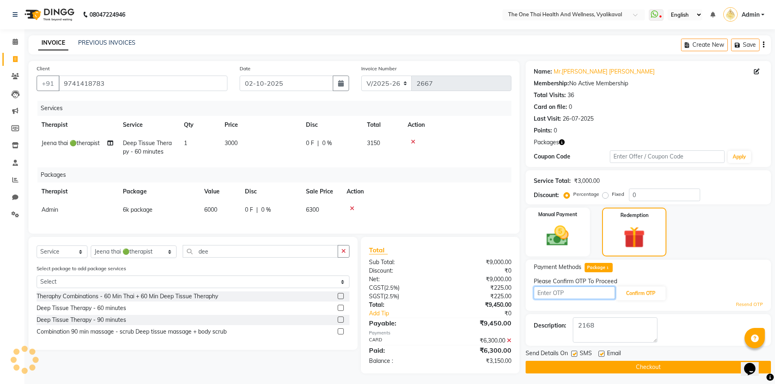
click at [565, 293] on input "text" at bounding box center [573, 293] width 81 height 13
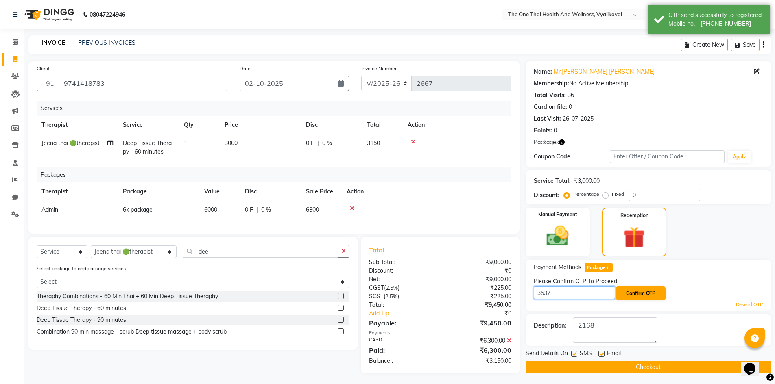
type input "3537"
click at [623, 294] on button "Confirm OTP" at bounding box center [641, 294] width 50 height 14
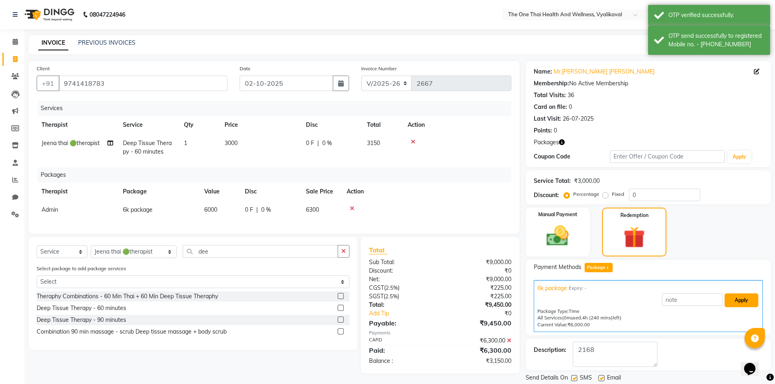
click at [736, 301] on button "Apply" at bounding box center [741, 301] width 34 height 14
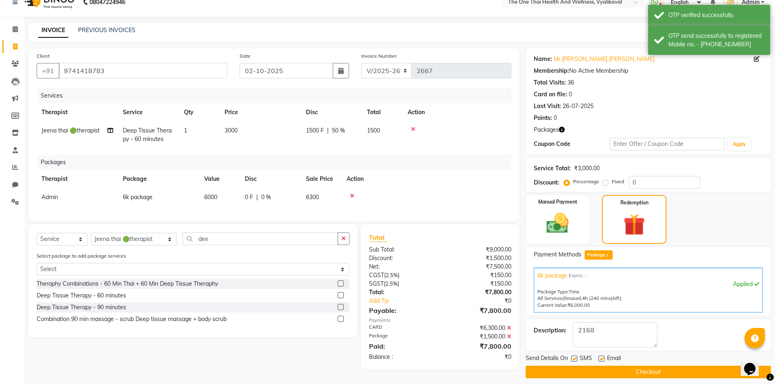
scroll to position [19, 0]
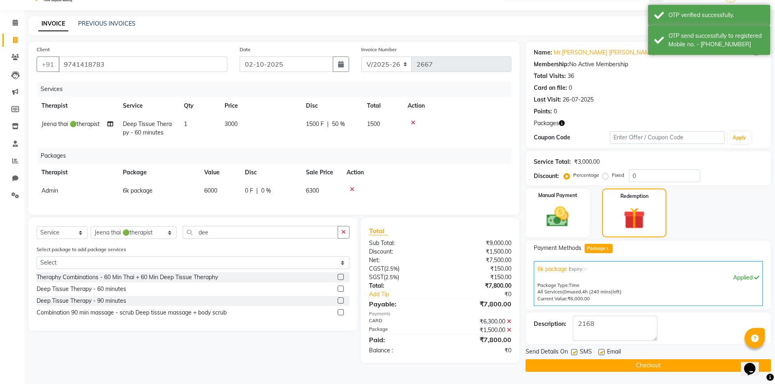
click at [650, 366] on button "Checkout" at bounding box center [647, 365] width 245 height 13
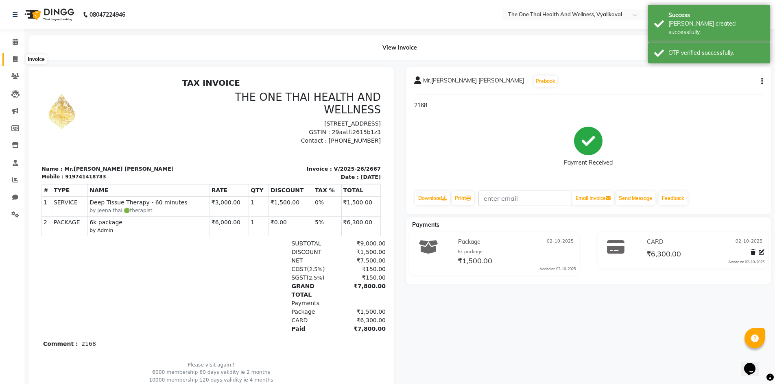
drag, startPoint x: 19, startPoint y: 57, endPoint x: 40, endPoint y: 64, distance: 21.7
click at [19, 57] on span at bounding box center [15, 59] width 14 height 9
select select "service"
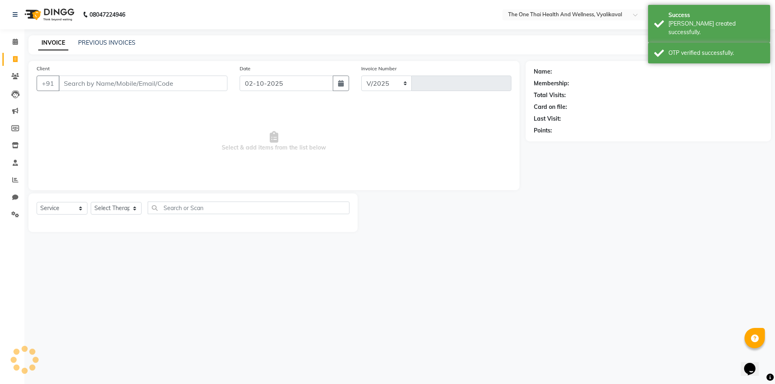
click at [73, 82] on input "Client" at bounding box center [143, 83] width 169 height 15
select select "5972"
type input "2668"
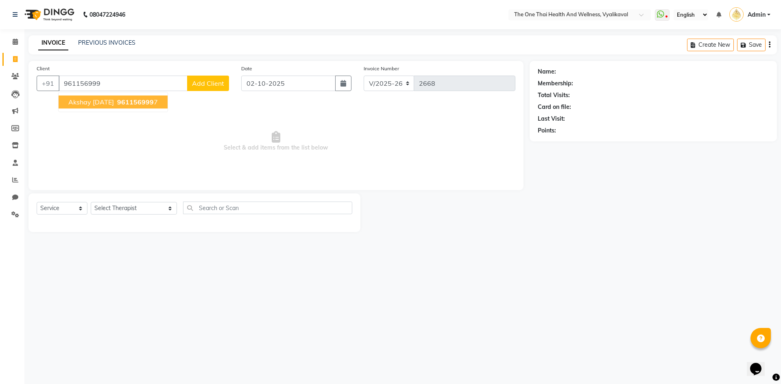
click at [96, 99] on span "akshay 10 sep 25" at bounding box center [91, 102] width 46 height 8
type input "9611569997"
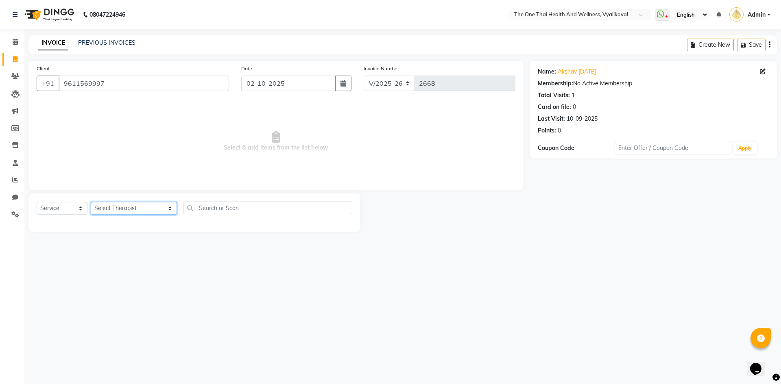
click at [107, 206] on select "Select Therapist Admin Alisha 💚🍏thai therapist Ammy ❤️northeast therapist Beaut…" at bounding box center [134, 208] width 86 height 13
select select "92756"
click at [91, 202] on select "Select Therapist Admin Alisha 💚🍏thai therapist Ammy ❤️northeast therapist Beaut…" at bounding box center [134, 208] width 86 height 13
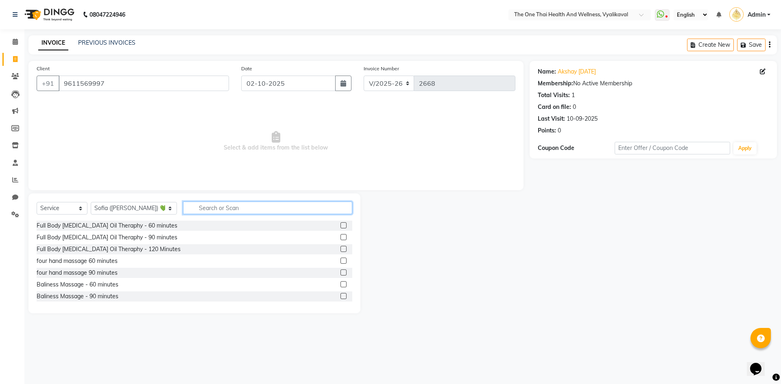
click at [183, 205] on input "text" at bounding box center [267, 208] width 169 height 13
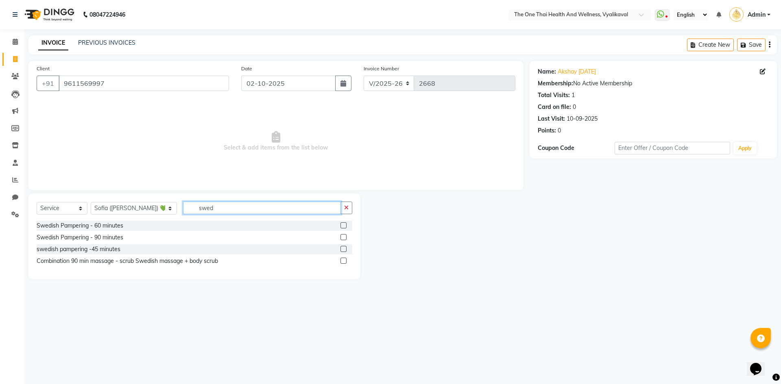
type input "swed"
click at [342, 225] on label at bounding box center [343, 225] width 6 height 6
click at [342, 225] on input "checkbox" at bounding box center [342, 225] width 5 height 5
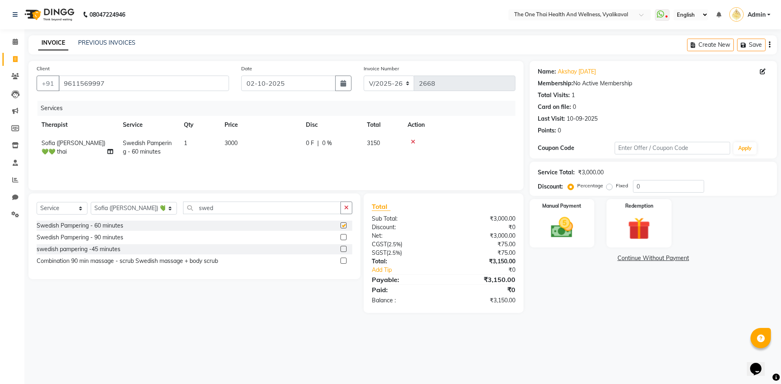
checkbox input "false"
click at [321, 143] on div "0 F | 0 %" at bounding box center [331, 143] width 51 height 9
select select "92756"
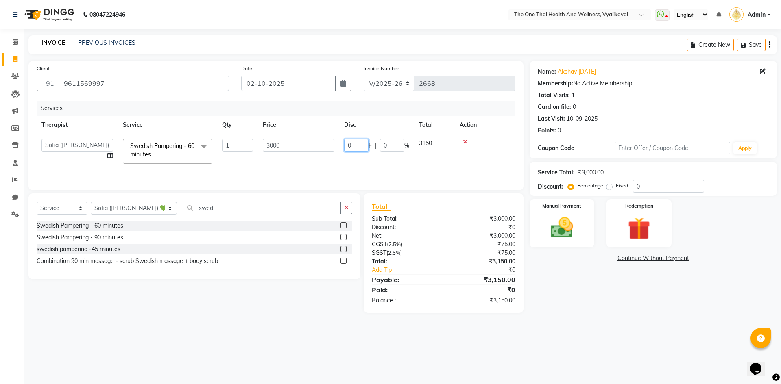
click at [346, 143] on input "0" at bounding box center [356, 145] width 24 height 13
type input "500"
click at [398, 165] on div "Services Therapist Service Qty Price Disc Total Action Admin Alisha 💚🍏thai ther…" at bounding box center [276, 141] width 479 height 81
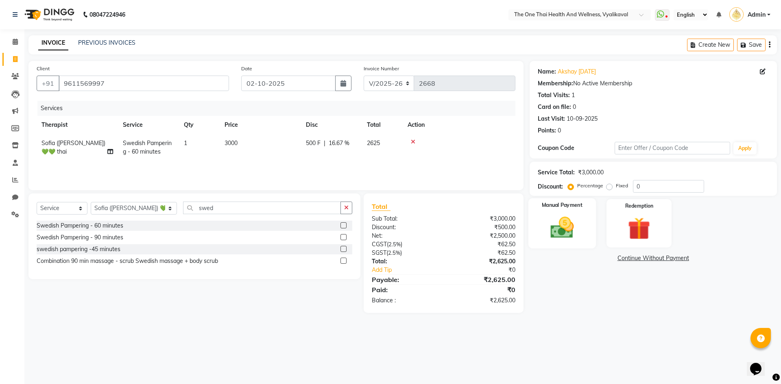
click at [542, 222] on div "Manual Payment" at bounding box center [561, 223] width 67 height 50
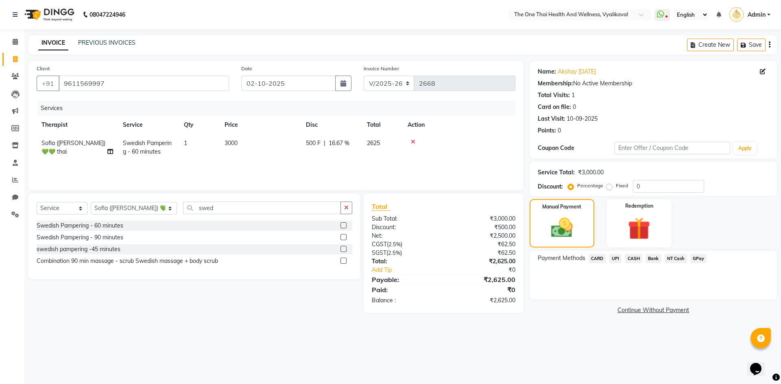
click at [631, 258] on span "CASH" at bounding box center [633, 258] width 17 height 9
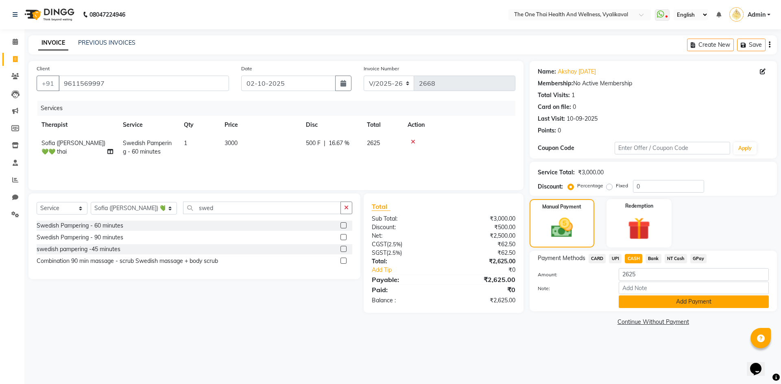
click at [631, 302] on button "Add Payment" at bounding box center [693, 302] width 150 height 13
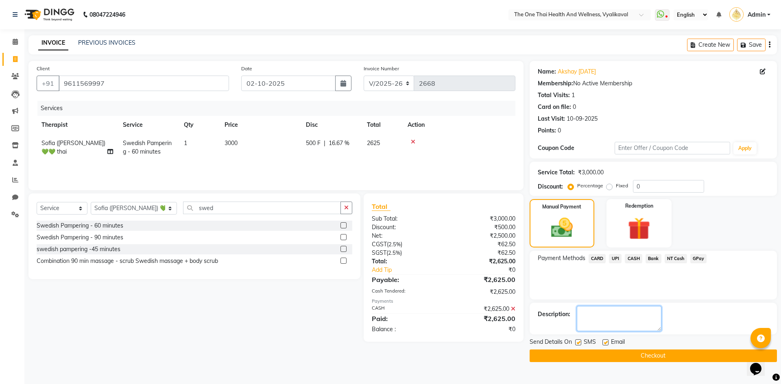
click at [612, 313] on textarea at bounding box center [619, 318] width 85 height 25
type textarea "2170"
click at [612, 356] on button "Checkout" at bounding box center [652, 356] width 247 height 13
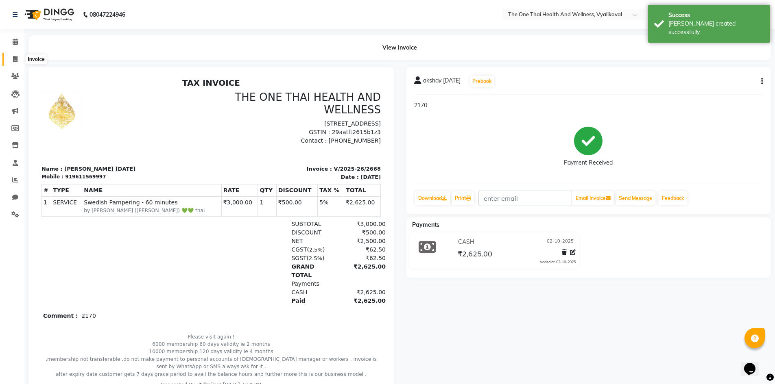
click at [12, 57] on span at bounding box center [15, 59] width 14 height 9
select select "service"
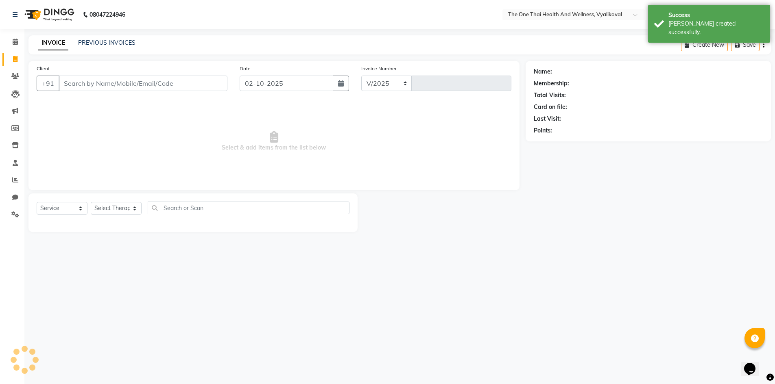
select select "5972"
type input "2669"
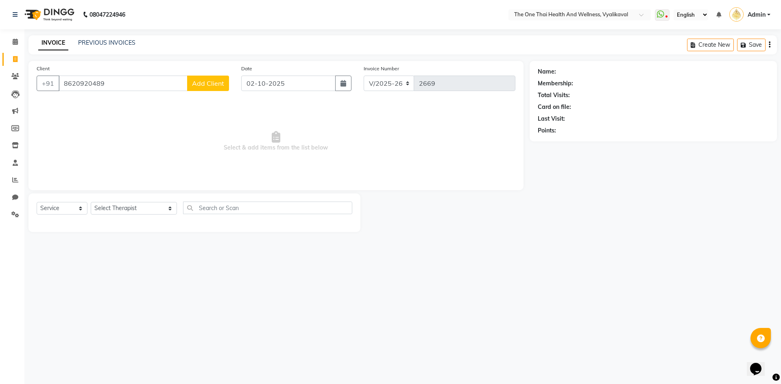
type input "8620920489"
click at [206, 83] on span "Add Client" at bounding box center [208, 83] width 32 height 8
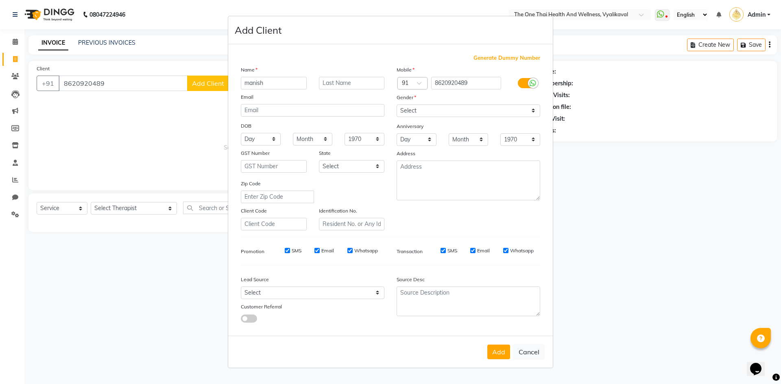
type input "manish"
type input "2 oct 2025"
click at [408, 109] on select "Select Male Female Other Prefer Not To Say" at bounding box center [468, 110] width 144 height 13
select select "male"
click at [396, 104] on select "Select Male Female Other Prefer Not To Say" at bounding box center [468, 110] width 144 height 13
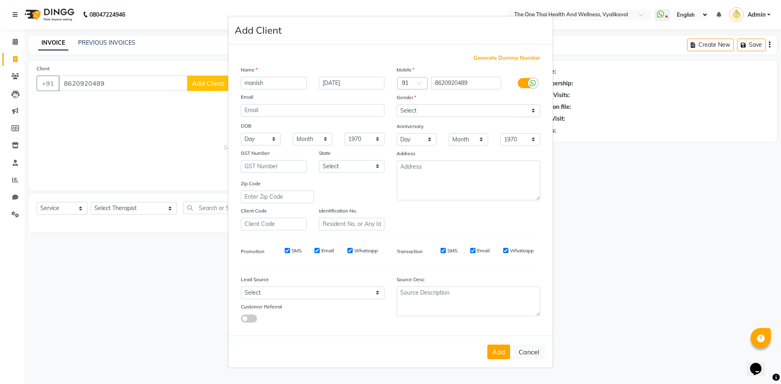
click at [526, 78] on label at bounding box center [527, 83] width 18 height 10
click at [0, 0] on input "checkbox" at bounding box center [0, 0] width 0 height 0
click at [455, 250] on input "SMS" at bounding box center [453, 250] width 5 height 5
checkbox input "false"
click at [506, 251] on input "Email" at bounding box center [505, 250] width 5 height 5
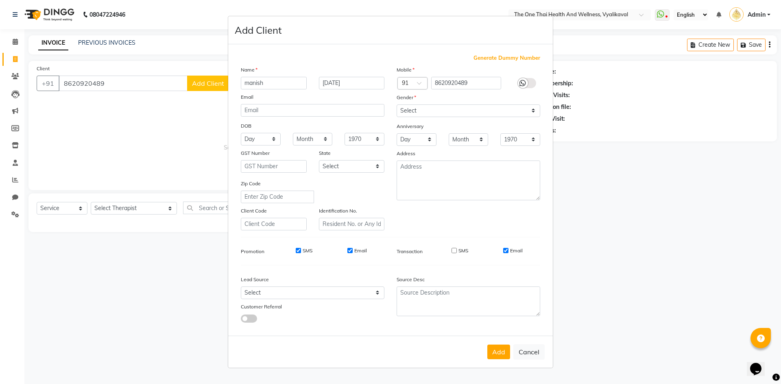
checkbox input "false"
click at [298, 250] on input "SMS" at bounding box center [298, 250] width 5 height 5
checkbox input "false"
click at [350, 250] on input "Email" at bounding box center [349, 250] width 5 height 5
checkbox input "false"
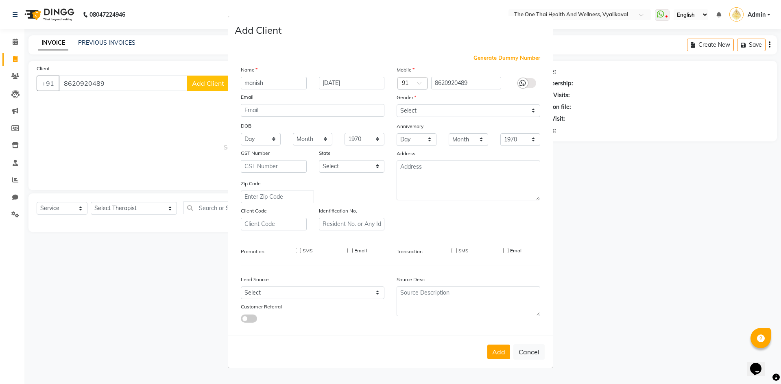
click at [454, 249] on input "SMS" at bounding box center [453, 250] width 5 height 5
checkbox input "true"
click at [497, 346] on button "Add" at bounding box center [498, 352] width 23 height 15
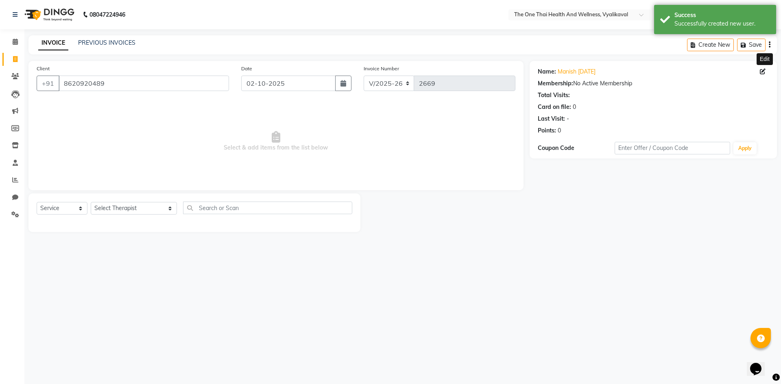
click at [761, 72] on icon at bounding box center [763, 72] width 6 height 6
select select "male"
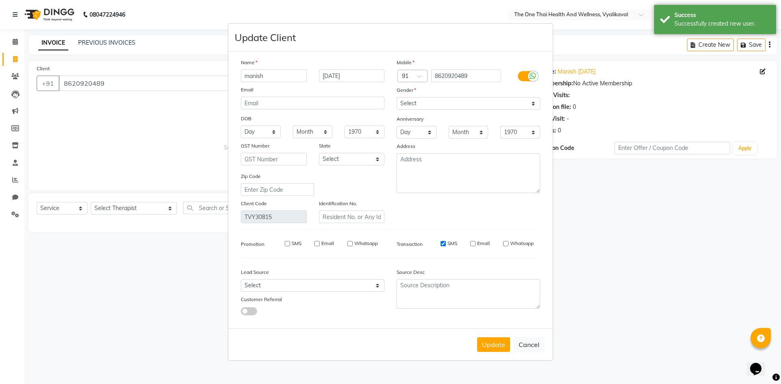
click at [296, 78] on input "manish" at bounding box center [274, 76] width 66 height 13
type input "manish-NO MESSAGE"
click at [487, 341] on button "Update" at bounding box center [493, 344] width 33 height 15
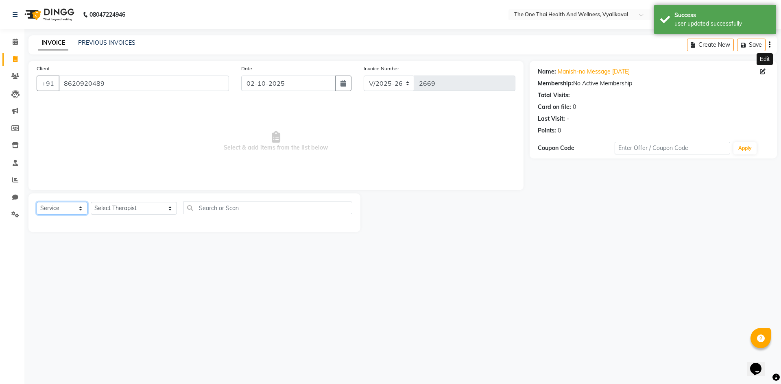
click at [72, 209] on select "Select Service Product Membership Package Voucher Prepaid Gift Card" at bounding box center [62, 208] width 51 height 13
select select "package"
click at [37, 202] on select "Select Service Product Membership Package Voucher Prepaid Gift Card" at bounding box center [62, 208] width 51 height 13
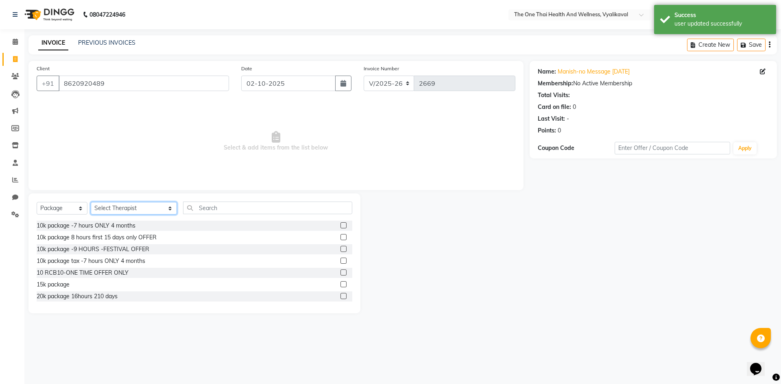
click at [117, 209] on select "Select Therapist Admin Alisha 💚🍏thai therapist Ammy ❤️northeast therapist Beaut…" at bounding box center [134, 208] width 86 height 13
select select "46939"
click at [91, 202] on select "Select Therapist Admin Alisha 💚🍏thai therapist Ammy ❤️northeast therapist Beaut…" at bounding box center [134, 208] width 86 height 13
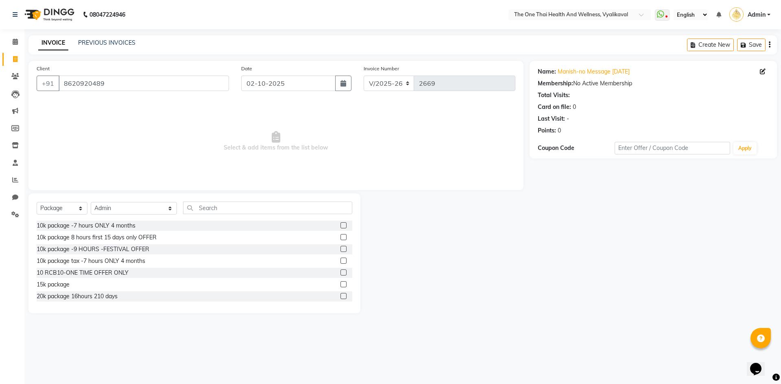
click at [340, 225] on label at bounding box center [343, 225] width 6 height 6
click at [340, 225] on input "checkbox" at bounding box center [342, 225] width 5 height 5
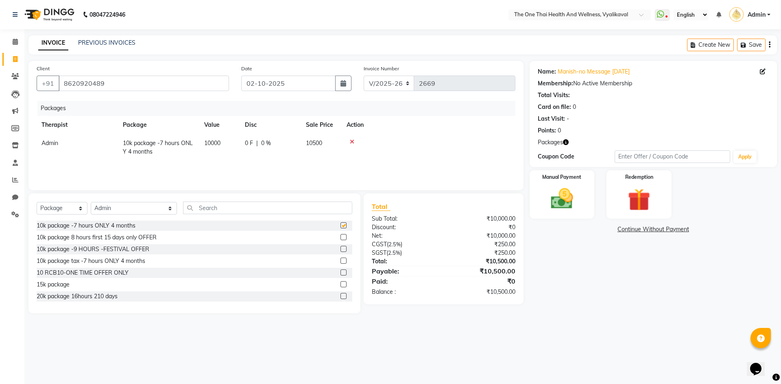
checkbox input "false"
click at [541, 205] on div "Manual Payment" at bounding box center [561, 195] width 67 height 50
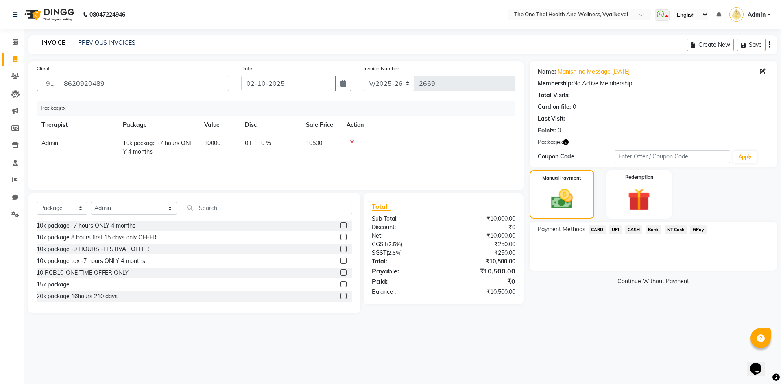
click at [618, 230] on span "UPI" at bounding box center [615, 229] width 13 height 9
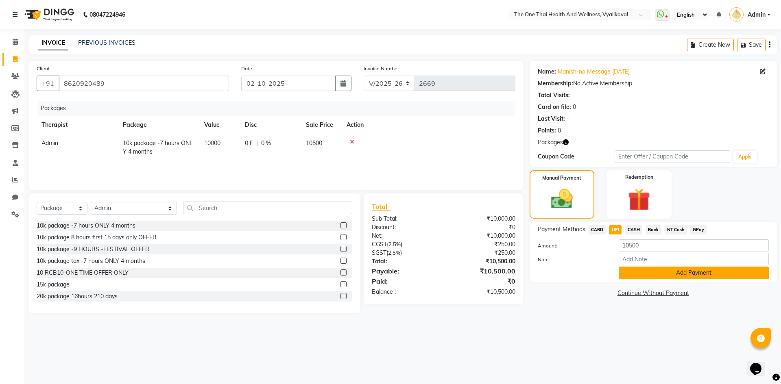
click at [627, 270] on button "Add Payment" at bounding box center [693, 273] width 150 height 13
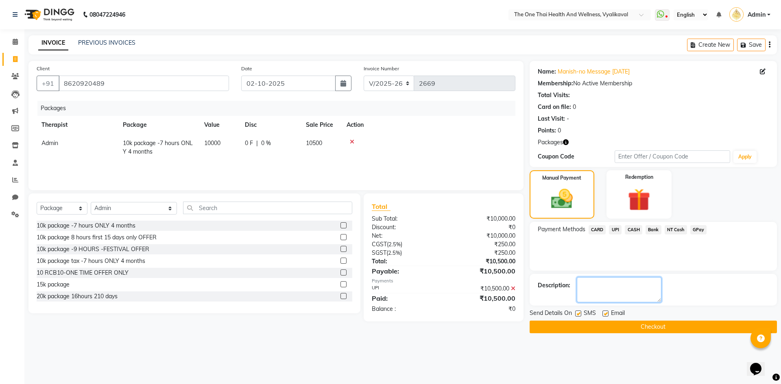
click at [616, 284] on textarea at bounding box center [619, 289] width 85 height 25
type textarea "2169"
click at [71, 207] on select "Select Service Product Membership Package Voucher Prepaid Gift Card" at bounding box center [62, 208] width 51 height 13
select select "service"
click at [37, 202] on select "Select Service Product Membership Package Voucher Prepaid Gift Card" at bounding box center [62, 208] width 51 height 13
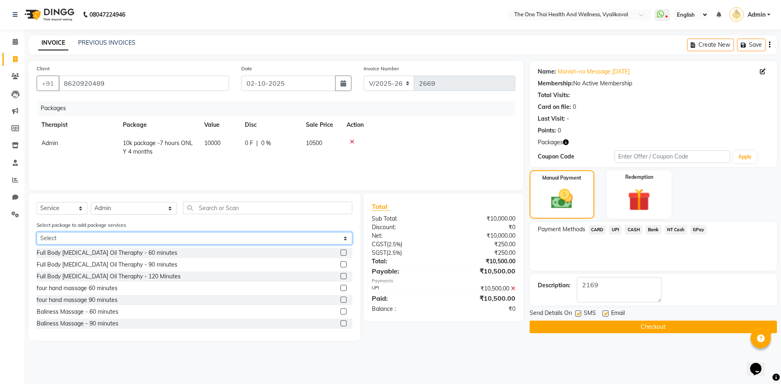
click at [81, 235] on select "Select 10k package -7 hours ONLY 4 months" at bounding box center [195, 238] width 316 height 13
select select "1: Object"
click at [37, 232] on select "Select 10k package -7 hours ONLY 4 months" at bounding box center [195, 238] width 316 height 13
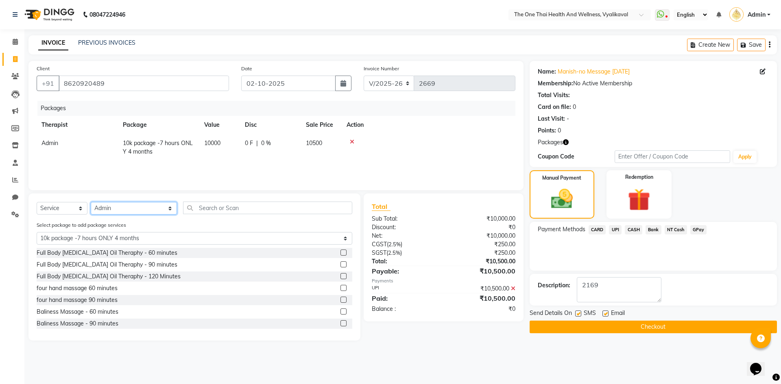
click at [109, 212] on select "Select Therapist Admin Alisha 💚🍏thai therapist Ammy ❤️northeast therapist Beaut…" at bounding box center [134, 208] width 86 height 13
select select "60154"
click at [91, 202] on select "Select Therapist Admin Alisha 💚🍏thai therapist Ammy ❤️northeast therapist Beaut…" at bounding box center [134, 208] width 86 height 13
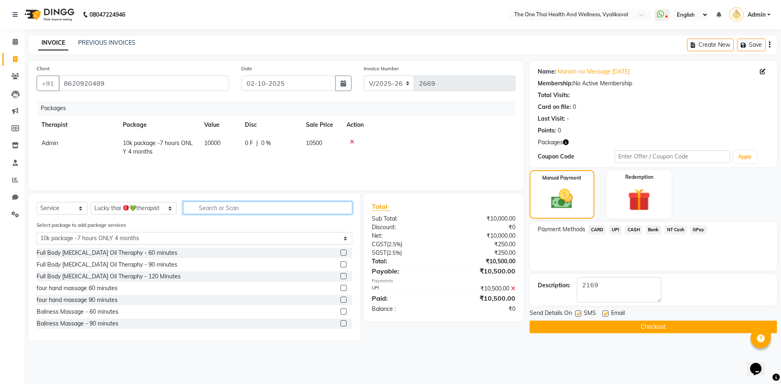
click at [205, 205] on input "text" at bounding box center [267, 208] width 169 height 13
type input "SW"
select select "0: undefined"
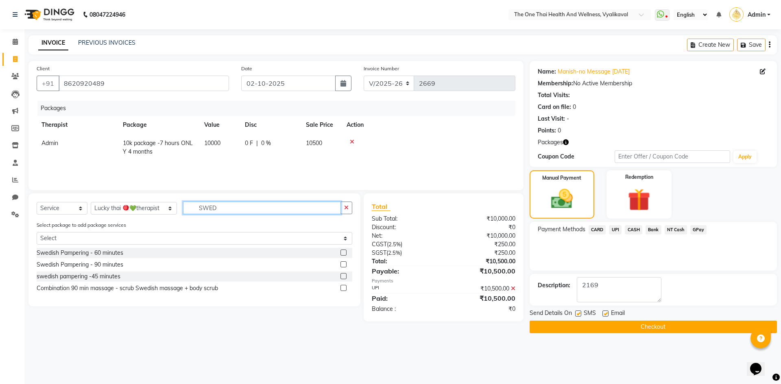
type input "SWED"
click at [342, 266] on label at bounding box center [343, 264] width 6 height 6
click at [342, 266] on input "checkbox" at bounding box center [342, 264] width 5 height 5
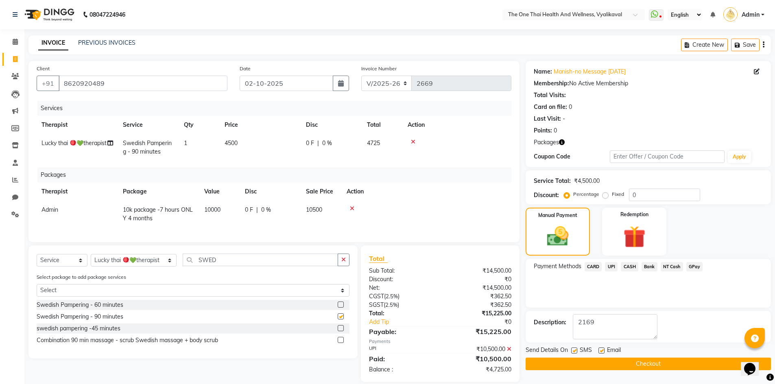
checkbox input "false"
click at [632, 224] on img at bounding box center [633, 237] width 37 height 29
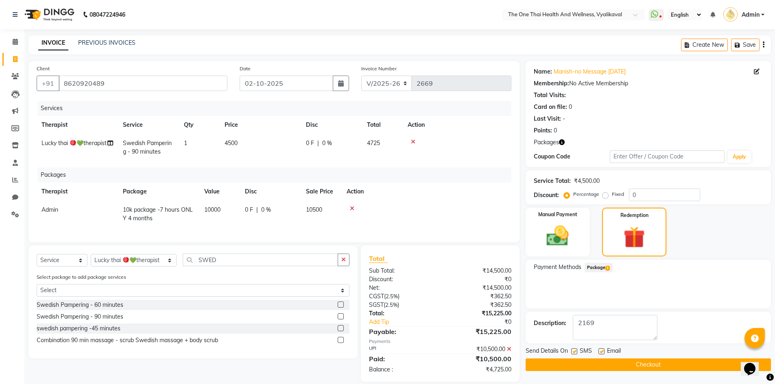
click at [599, 262] on div "Payment Methods Package 1" at bounding box center [647, 284] width 245 height 49
click at [600, 266] on span "Package 1" at bounding box center [598, 267] width 28 height 9
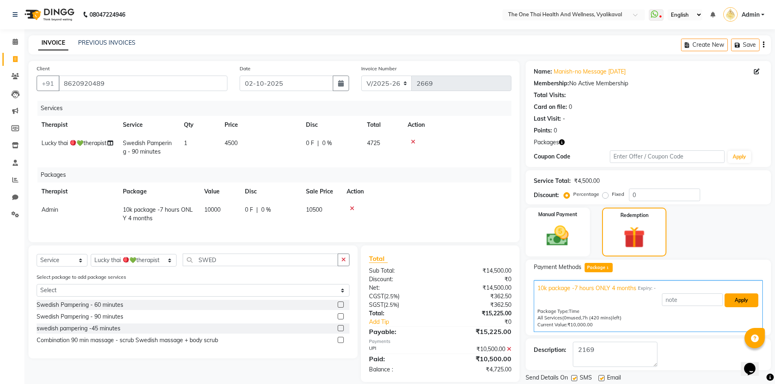
click at [735, 305] on button "Apply" at bounding box center [741, 301] width 34 height 14
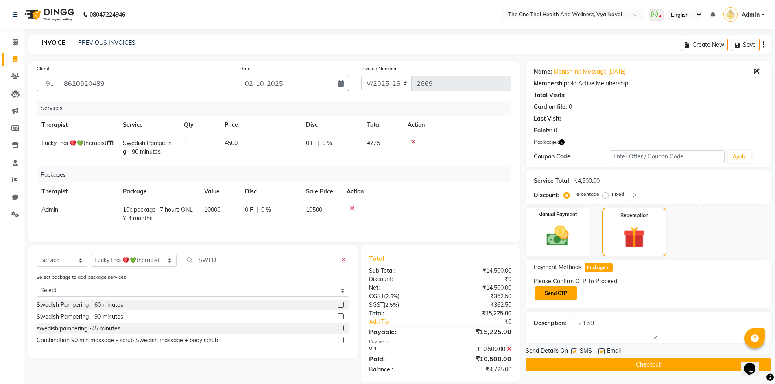
click at [568, 295] on button "Send OTP" at bounding box center [555, 294] width 43 height 14
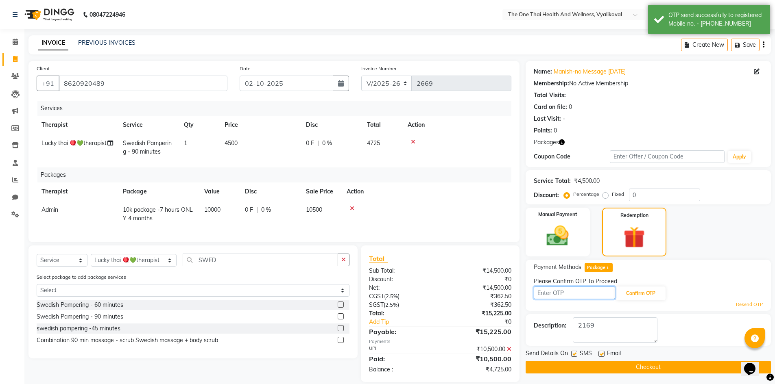
click at [567, 295] on input "text" at bounding box center [573, 293] width 81 height 13
type input "9356"
click at [631, 296] on button "Confirm OTP" at bounding box center [641, 294] width 50 height 14
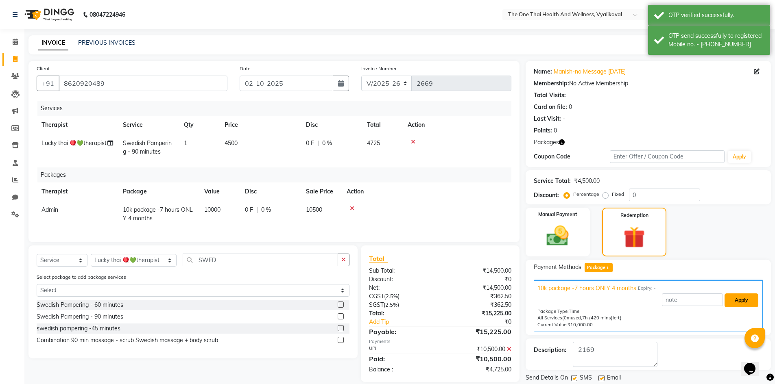
click at [729, 304] on button "Apply" at bounding box center [741, 301] width 34 height 14
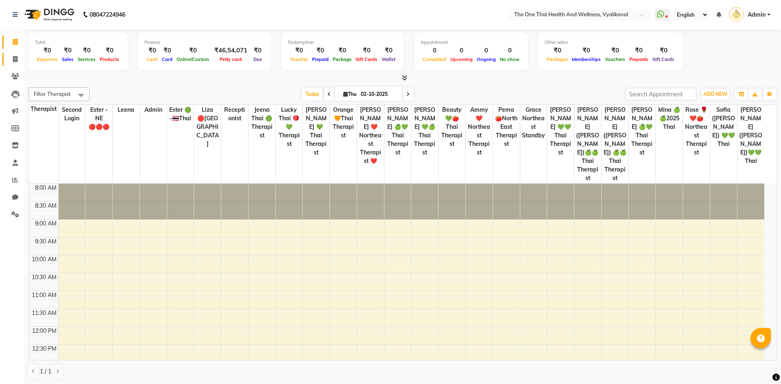
click at [17, 57] on icon at bounding box center [15, 59] width 4 height 6
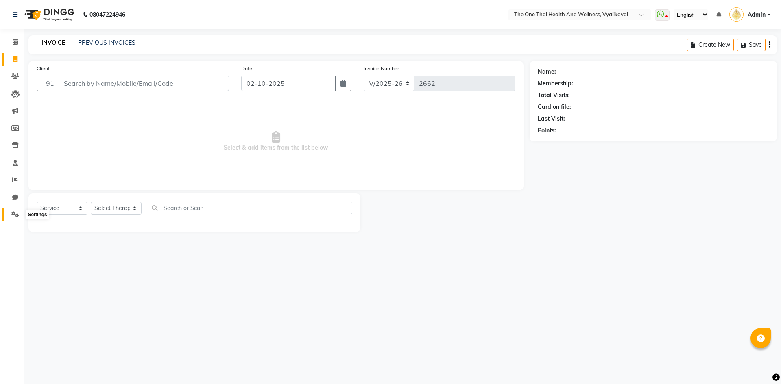
drag, startPoint x: 11, startPoint y: 213, endPoint x: 14, endPoint y: 217, distance: 5.0
click at [11, 213] on span at bounding box center [15, 214] width 14 height 9
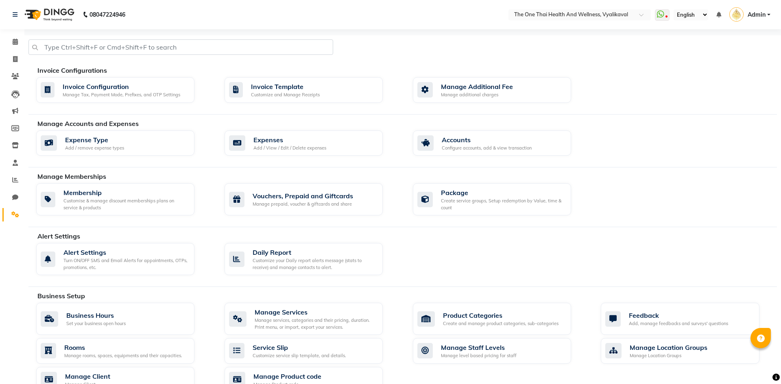
click at [14, 216] on icon at bounding box center [15, 214] width 8 height 6
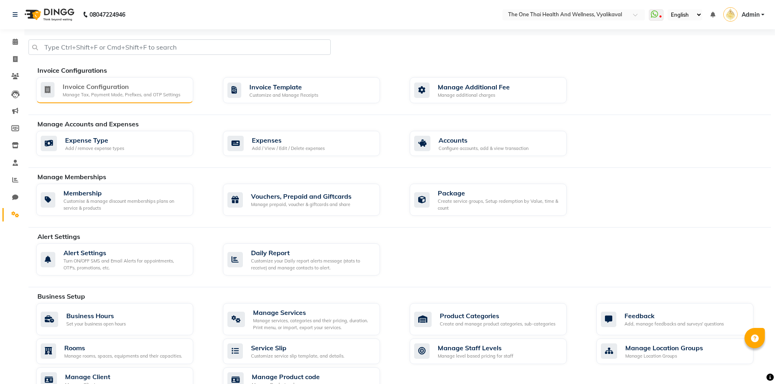
click at [108, 97] on div "Manage Tax, Payment Mode, Prefixes, and OTP Settings" at bounding box center [122, 94] width 118 height 7
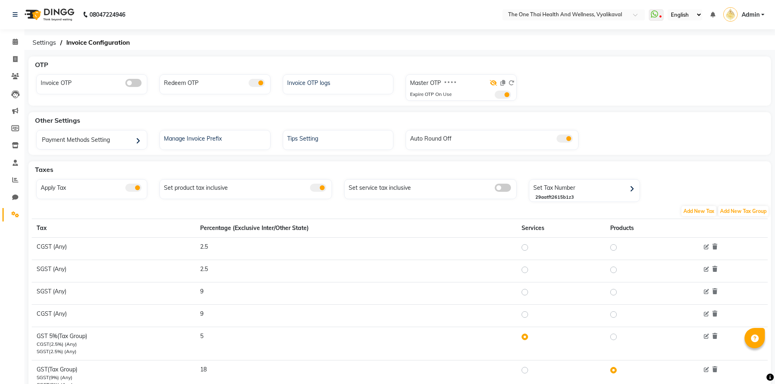
click at [493, 83] on icon at bounding box center [493, 83] width 7 height 6
click at [511, 79] on span at bounding box center [511, 82] width 6 height 7
click at [511, 80] on icon at bounding box center [511, 83] width 6 height 6
click at [511, 83] on icon at bounding box center [511, 83] width 6 height 6
